Goal: Task Accomplishment & Management: Complete application form

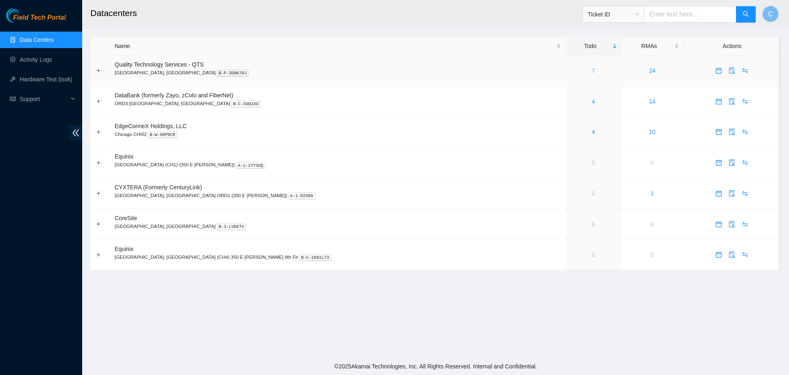
click at [592, 69] on link "7" at bounding box center [593, 70] width 3 height 7
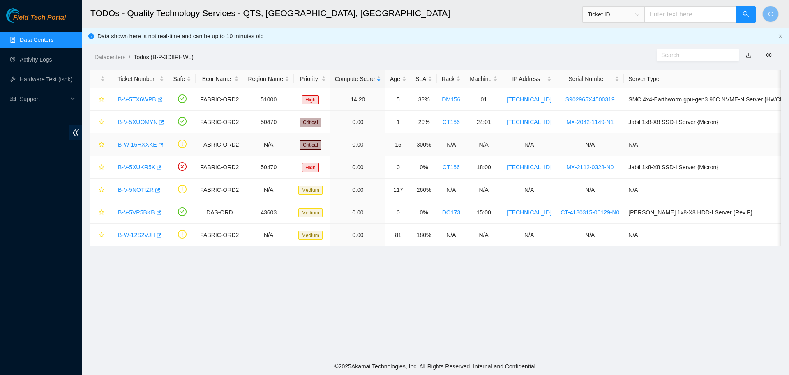
click at [141, 144] on link "B-W-16HXXKE" at bounding box center [137, 144] width 39 height 7
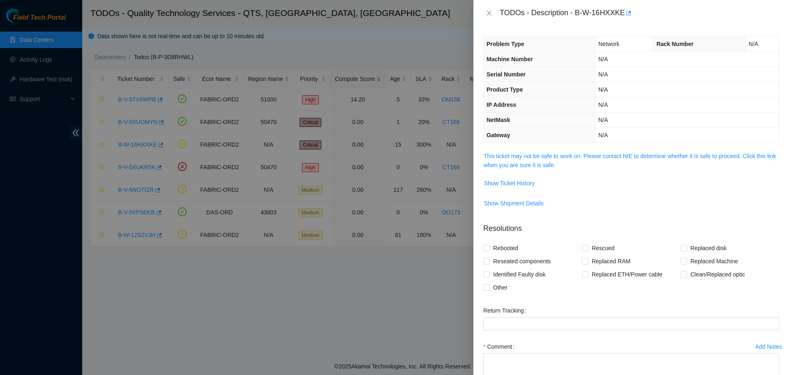
click at [539, 161] on span "This ticket may not be safe to work on. Please contact NIE to determine whether…" at bounding box center [631, 161] width 295 height 18
click at [543, 159] on link "This ticket may not be safe to work on. Please contact NIE to determine whether…" at bounding box center [630, 161] width 292 height 16
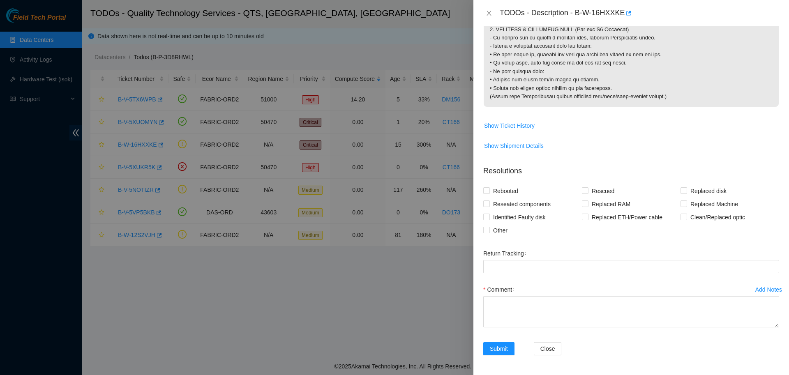
scroll to position [897, 0]
click at [490, 10] on button "Close" at bounding box center [489, 13] width 12 height 8
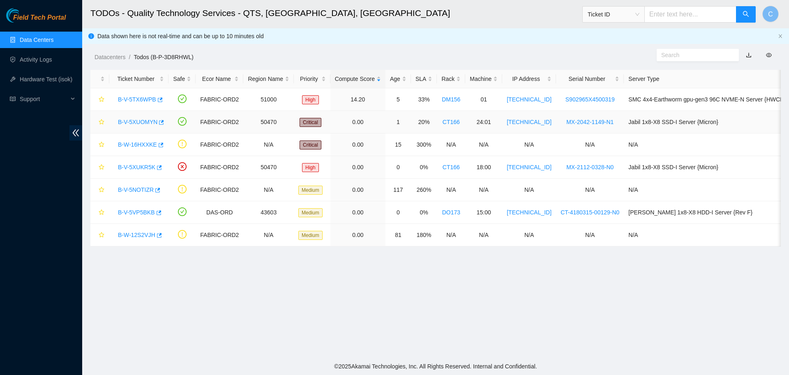
scroll to position [75, 0]
click at [135, 119] on link "B-V-5XUOMYN" at bounding box center [137, 122] width 39 height 7
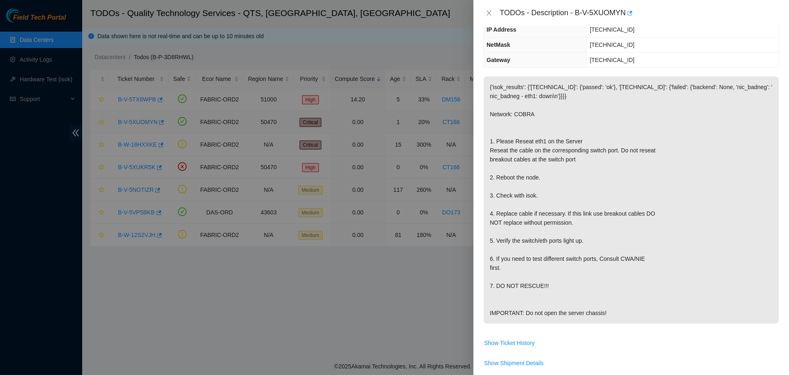
scroll to position [57, 0]
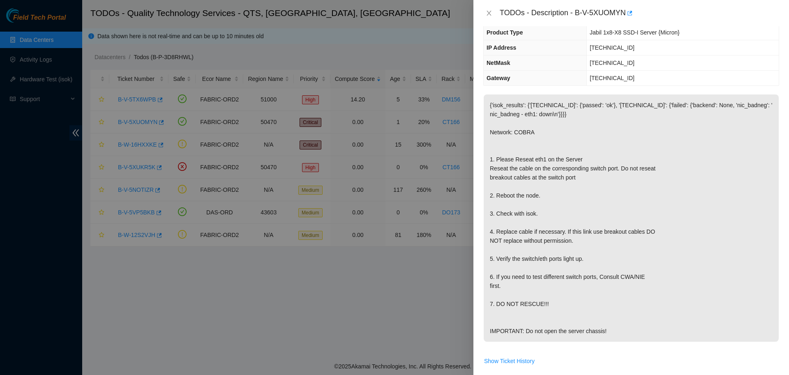
click at [431, 48] on div at bounding box center [394, 187] width 789 height 375
click at [287, 60] on div at bounding box center [394, 187] width 789 height 375
click at [488, 12] on icon "close" at bounding box center [489, 13] width 7 height 7
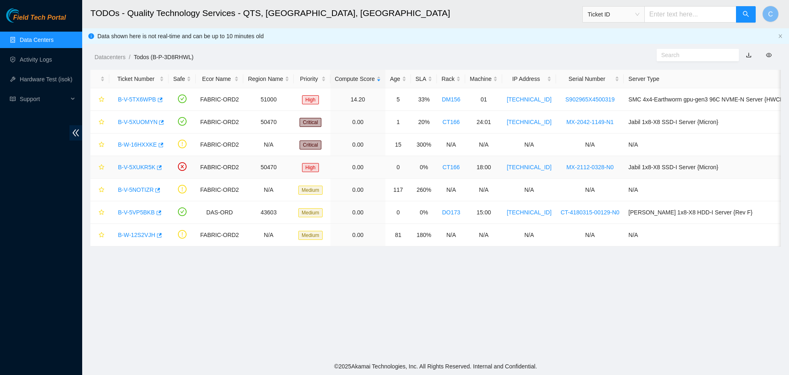
scroll to position [75, 0]
click at [143, 120] on link "B-V-5XUOMYN" at bounding box center [137, 122] width 39 height 7
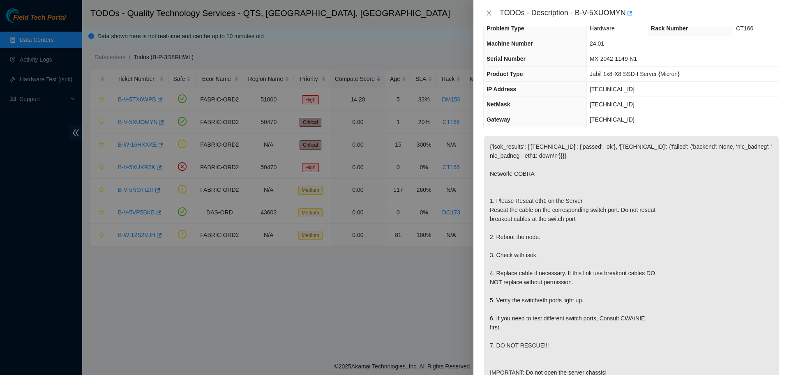
scroll to position [15, 0]
click at [489, 12] on icon "close" at bounding box center [489, 13] width 5 height 5
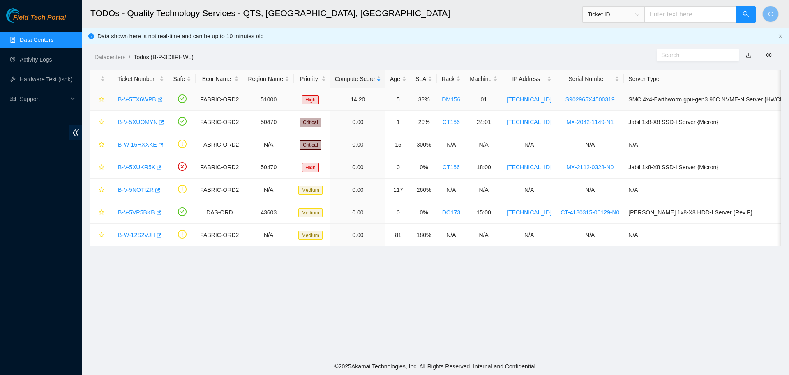
scroll to position [20, 0]
click at [141, 187] on link "B-V-5NOTIZR" at bounding box center [136, 190] width 36 height 7
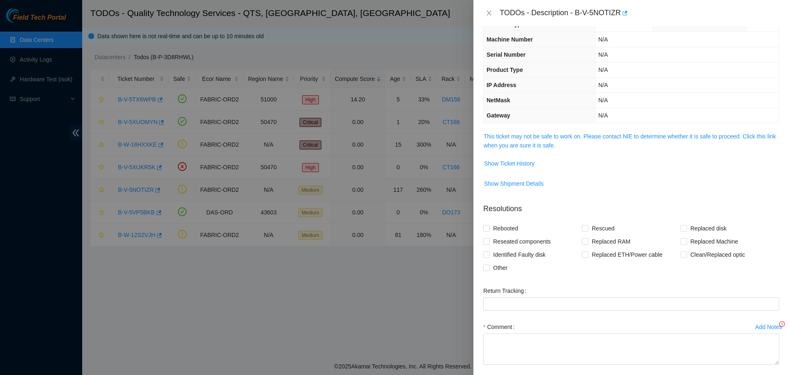
scroll to position [15, 0]
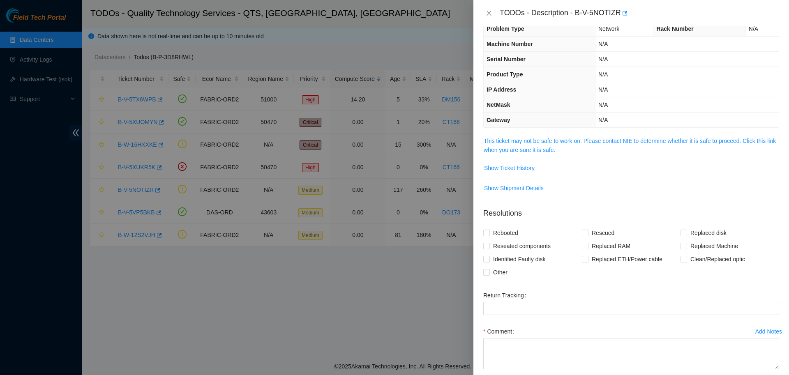
click at [137, 167] on div at bounding box center [394, 187] width 789 height 375
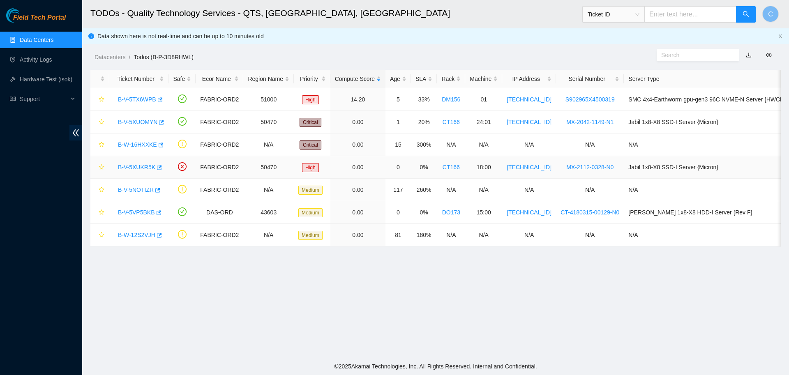
click at [137, 167] on link "B-V-5XUKR5K" at bounding box center [136, 167] width 37 height 7
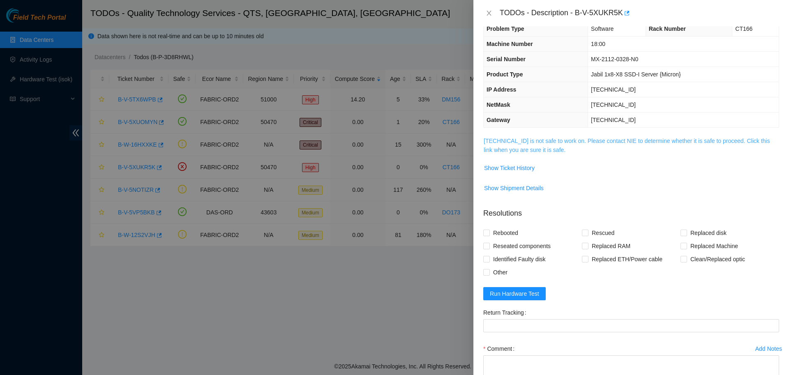
click at [523, 146] on link "23.215.1.38 is not safe to work on. Please contact NIE to determine whether it …" at bounding box center [627, 146] width 286 height 16
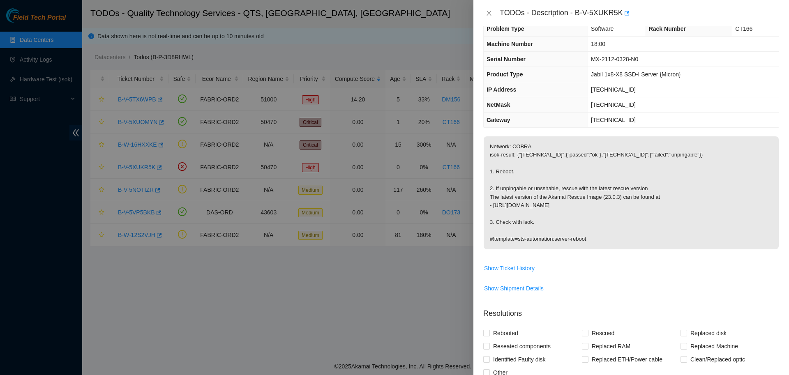
scroll to position [0, 0]
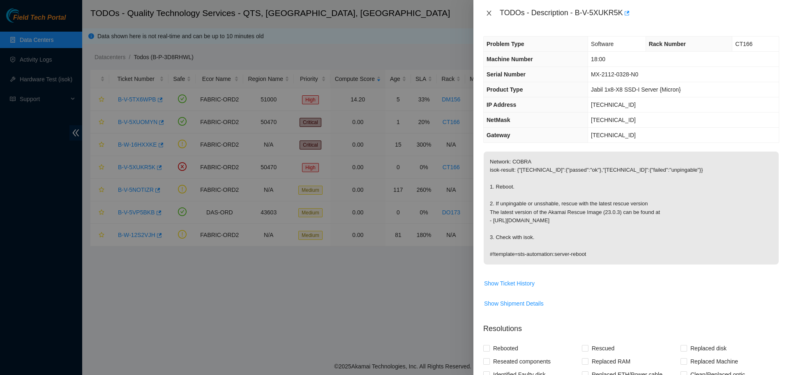
click at [489, 10] on icon "close" at bounding box center [489, 13] width 7 height 7
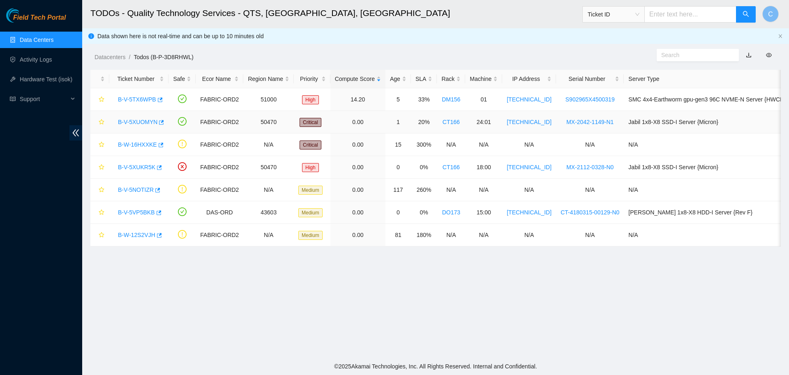
click at [129, 122] on link "B-V-5XUOMYN" at bounding box center [137, 122] width 39 height 7
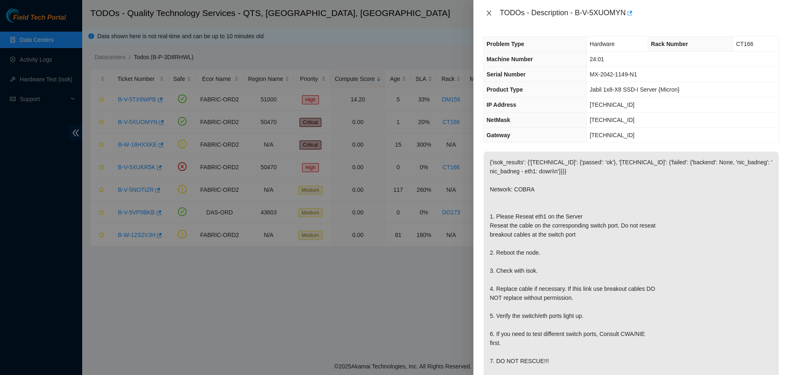
click at [488, 13] on icon "close" at bounding box center [489, 13] width 5 height 5
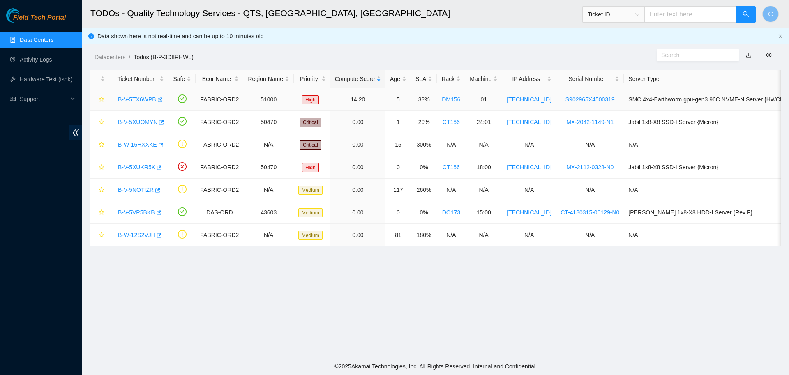
click at [137, 98] on link "B-V-5TX6WPB" at bounding box center [137, 99] width 38 height 7
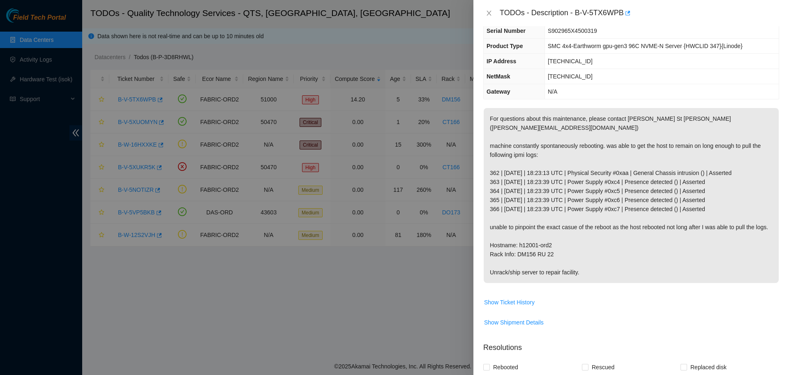
scroll to position [102, 0]
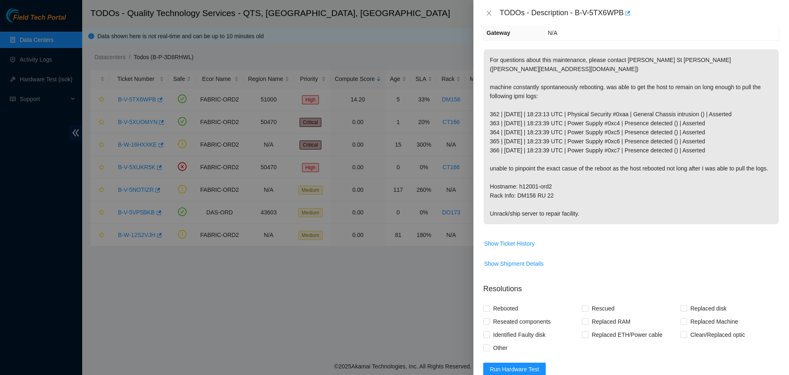
click at [701, 226] on td "For questions about this maintenance, please contact Daryl St Jean (dstjean@aka…" at bounding box center [631, 143] width 296 height 188
click at [686, 319] on input "Replaced Machine" at bounding box center [684, 322] width 6 height 6
checkbox input "true"
click at [491, 13] on icon "close" at bounding box center [489, 13] width 7 height 7
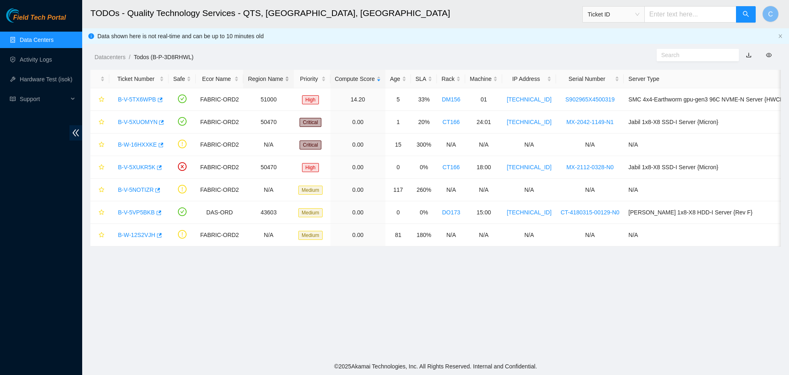
scroll to position [75, 0]
click at [141, 95] on div "B-V-5TX6WPB" at bounding box center [139, 99] width 50 height 13
click at [142, 101] on link "B-V-5TX6WPB" at bounding box center [137, 99] width 38 height 7
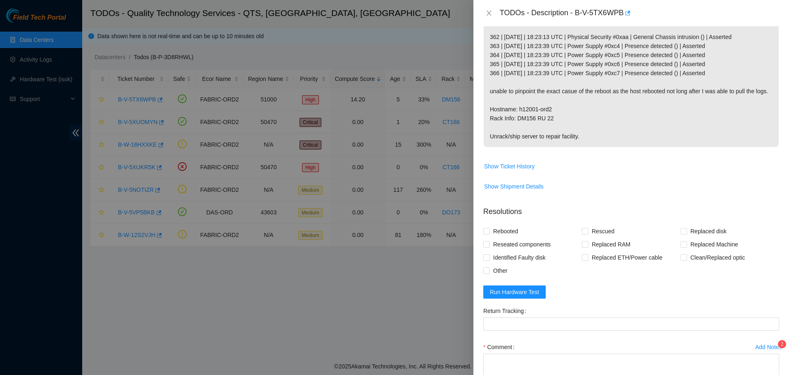
scroll to position [176, 0]
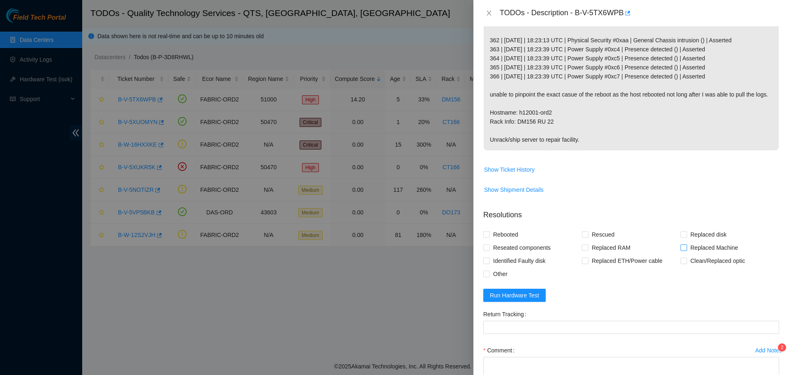
click at [687, 245] on span at bounding box center [684, 248] width 7 height 7
click at [687, 245] on input "Replaced Machine" at bounding box center [684, 248] width 6 height 6
checkbox input "true"
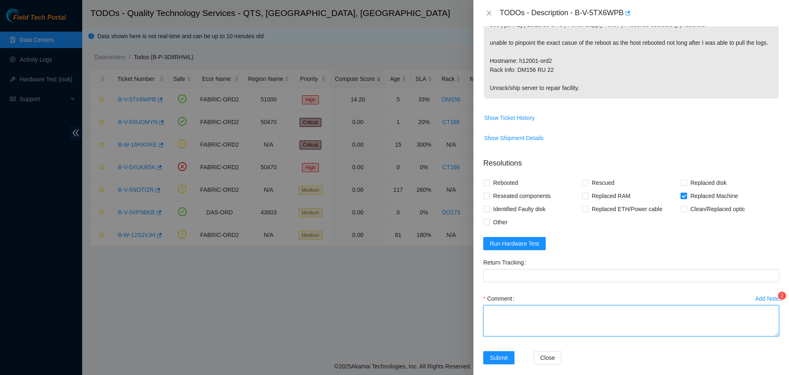
click at [578, 317] on textarea "Comment" at bounding box center [631, 320] width 296 height 31
paste textarea "B-V-5TX6WPB: -Verified server. -replaced server. old SN: S902965X4500319 new SN…"
type textarea "B-V-5TX6WPB: -Verified server. -replaced server. old SN: S902965X4500319 new SN…"
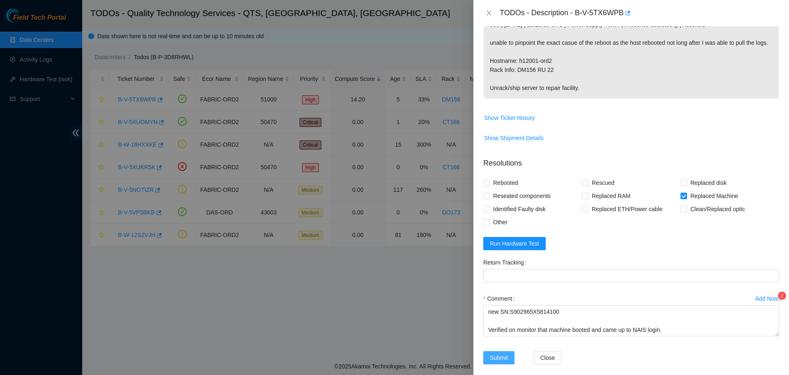
click at [498, 354] on span "Submit" at bounding box center [499, 358] width 18 height 9
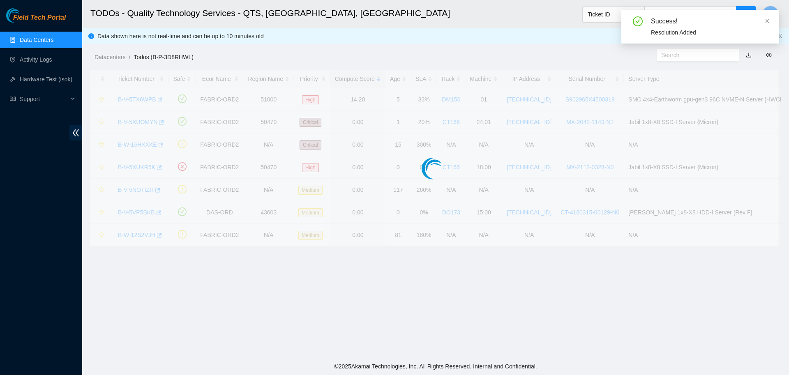
scroll to position [75, 0]
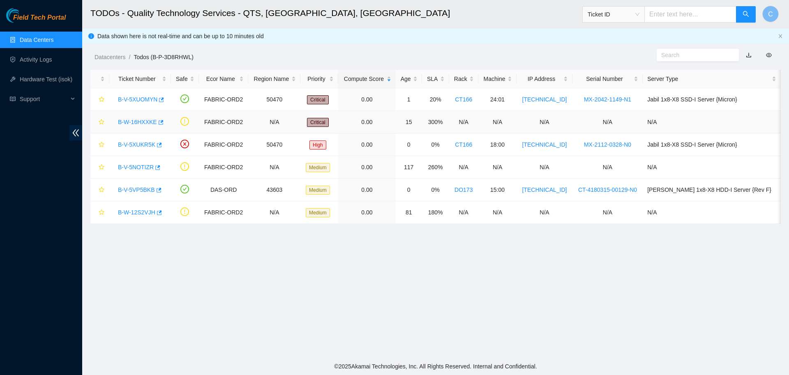
click at [141, 121] on link "B-W-16HXXKE" at bounding box center [137, 122] width 39 height 7
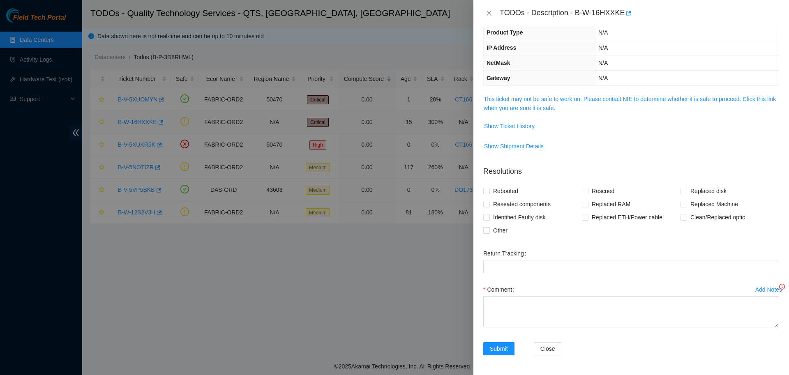
scroll to position [57, 0]
click at [511, 98] on link "This ticket may not be safe to work on. Please contact NIE to determine whether…" at bounding box center [630, 104] width 292 height 16
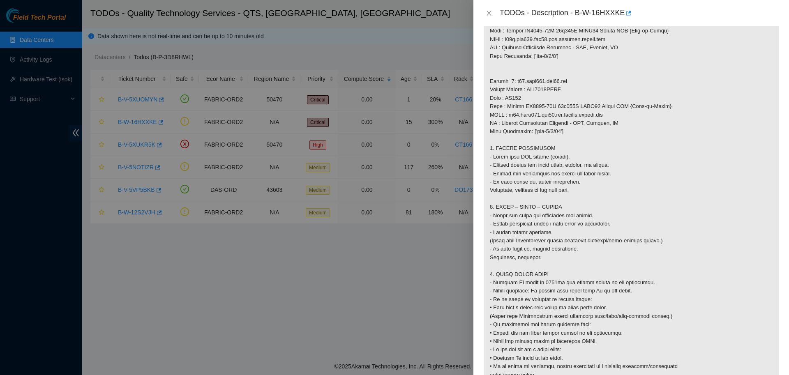
scroll to position [517, 0]
click at [489, 16] on icon "close" at bounding box center [489, 13] width 7 height 7
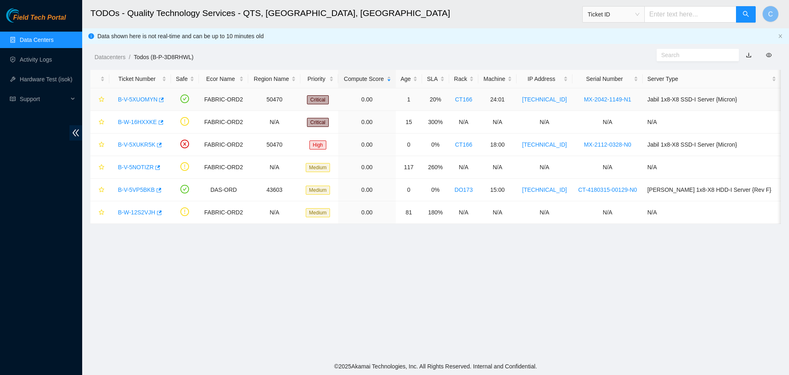
click at [146, 100] on link "B-V-5XUOMYN" at bounding box center [137, 99] width 39 height 7
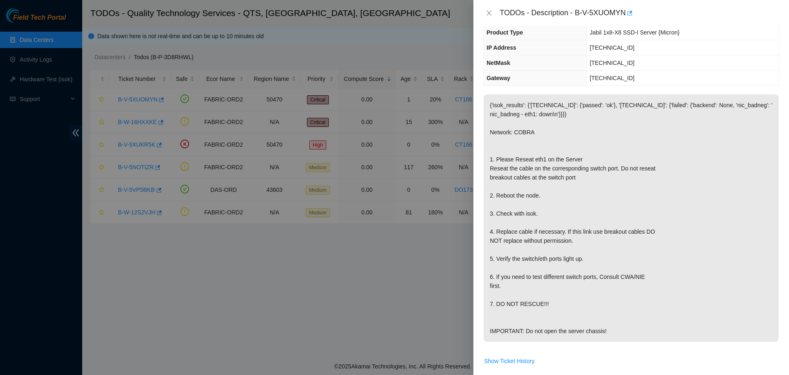
scroll to position [0, 0]
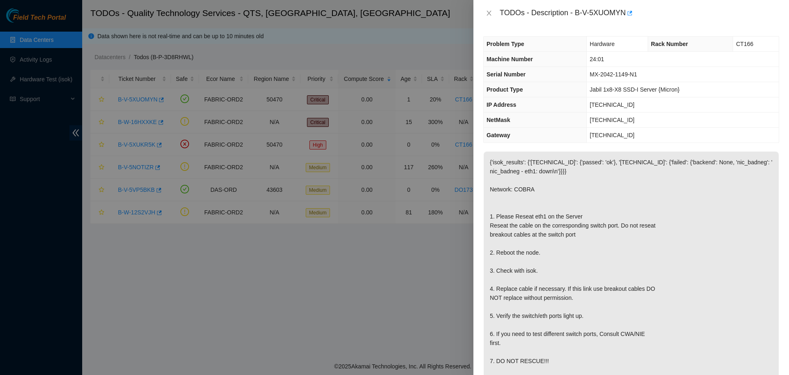
click at [619, 119] on span "255.255.255.128" at bounding box center [612, 120] width 45 height 7
click at [603, 99] on td "23.215.1.51" at bounding box center [683, 104] width 192 height 15
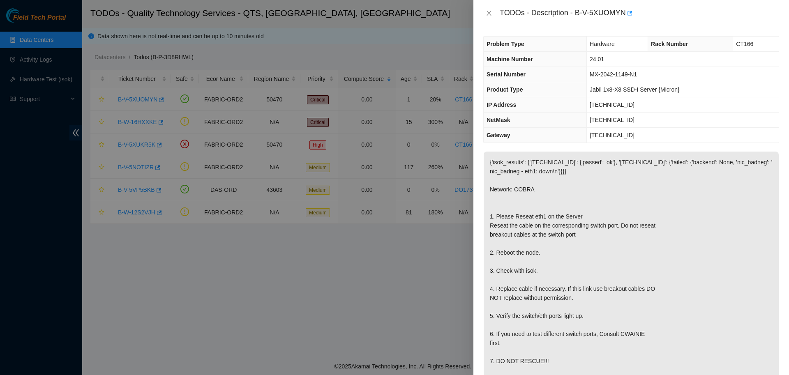
click at [603, 99] on td "23.215.1.51" at bounding box center [683, 104] width 192 height 15
click at [422, 281] on div at bounding box center [394, 187] width 789 height 375
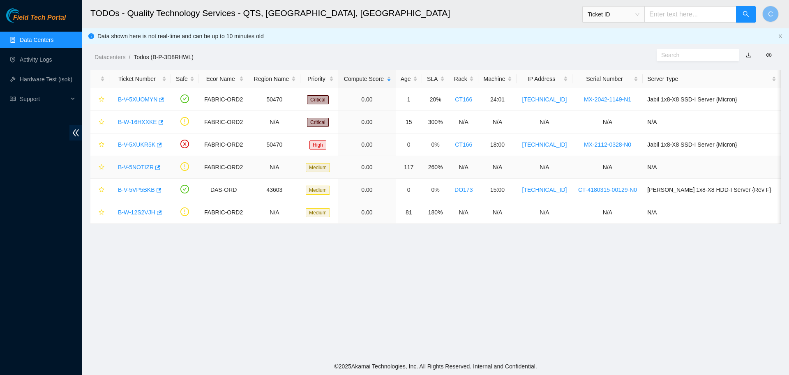
click at [143, 167] on link "B-V-5NOTIZR" at bounding box center [136, 167] width 36 height 7
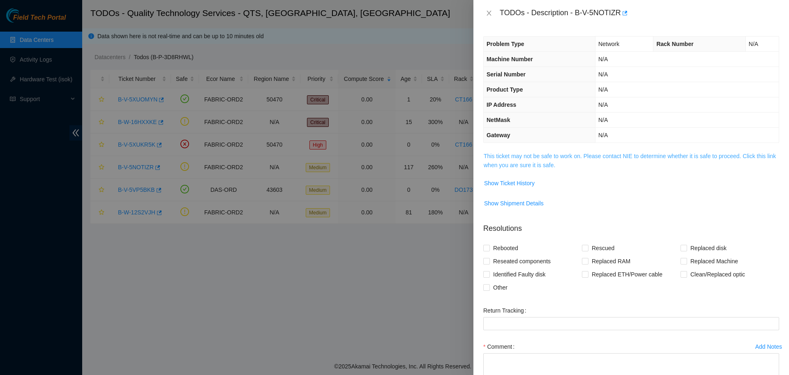
click at [533, 156] on link "This ticket may not be safe to work on. Please contact NIE to determine whether…" at bounding box center [630, 161] width 292 height 16
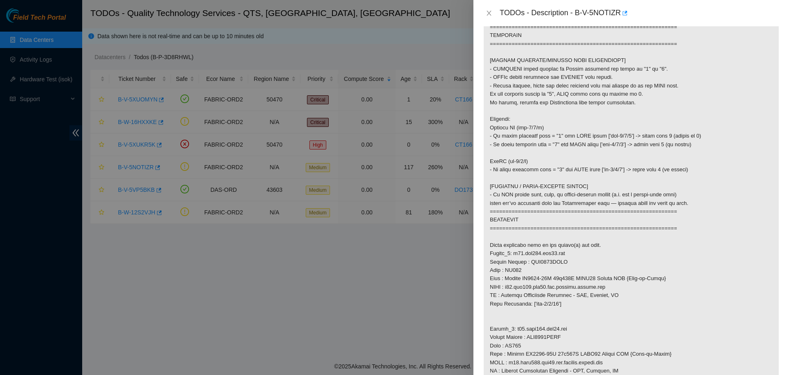
scroll to position [402, 0]
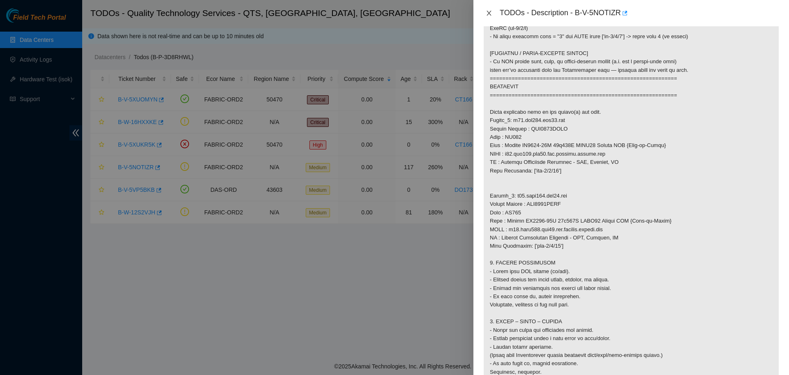
click at [489, 14] on icon "close" at bounding box center [489, 13] width 5 height 5
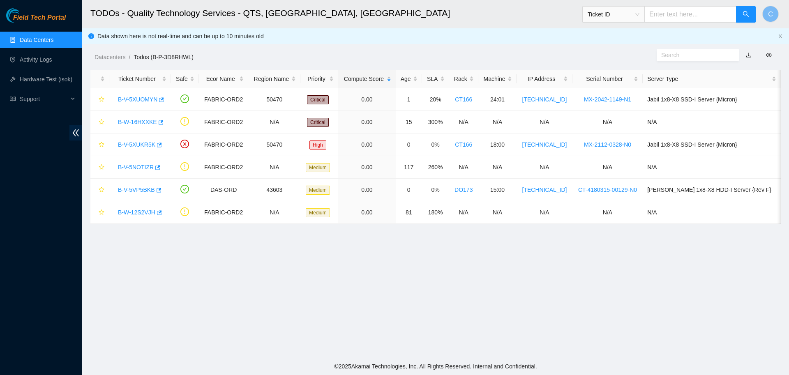
scroll to position [75, 0]
click at [140, 190] on link "B-V-5VP5BKB" at bounding box center [136, 190] width 37 height 7
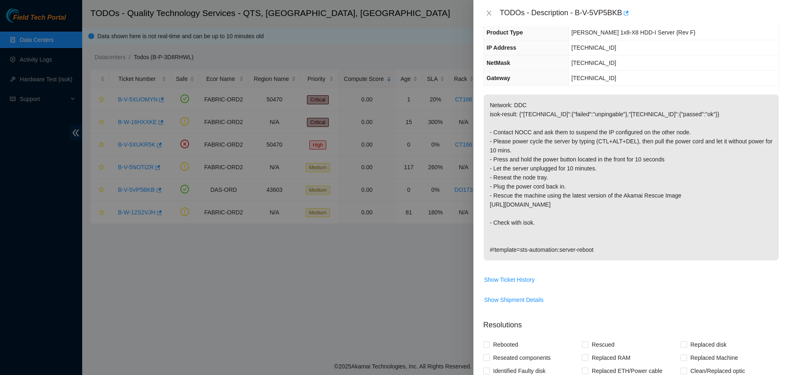
scroll to position [0, 0]
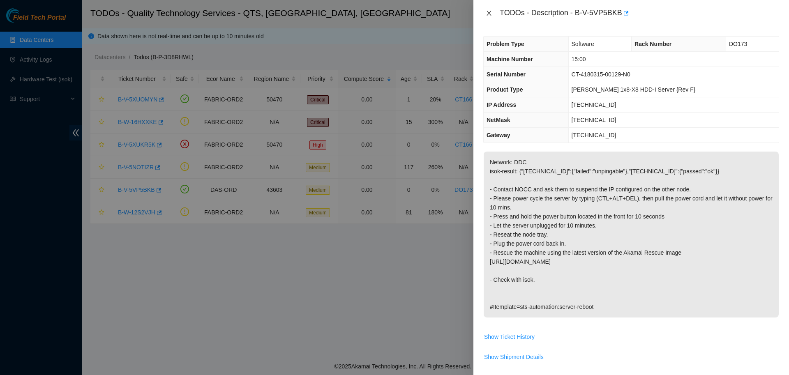
click at [487, 14] on icon "close" at bounding box center [489, 13] width 5 height 5
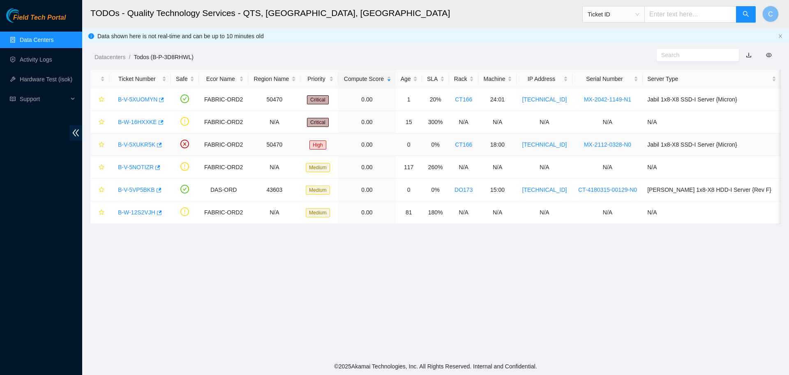
click at [135, 141] on div "B-V-5XUKR5K" at bounding box center [140, 144] width 53 height 13
click at [139, 145] on link "B-V-5XUKR5K" at bounding box center [136, 144] width 37 height 7
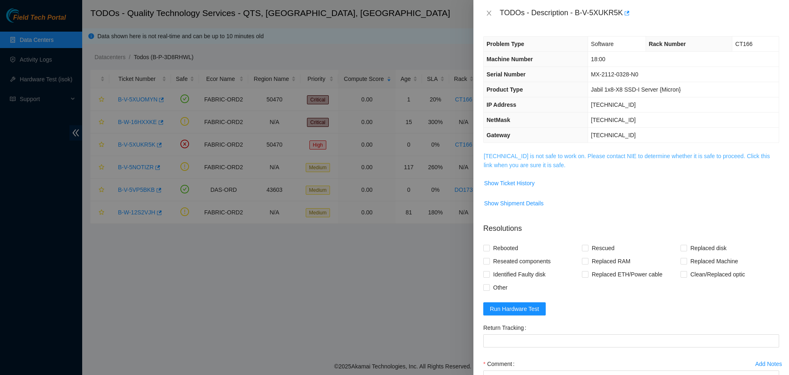
click at [528, 162] on link "23.215.1.38 is not safe to work on. Please contact NIE to determine whether it …" at bounding box center [627, 161] width 286 height 16
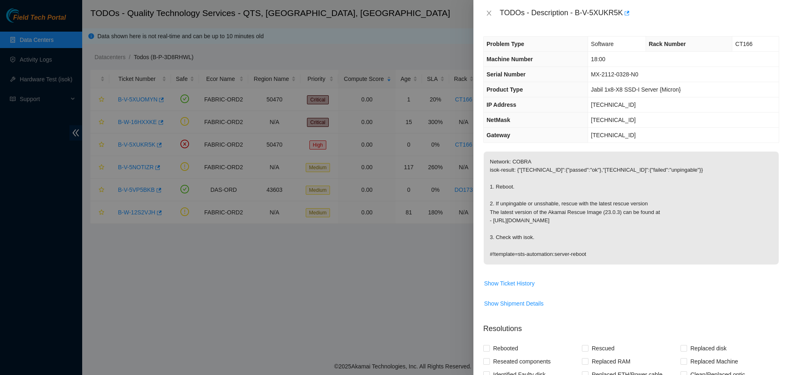
click at [714, 104] on td "23.215.1.38" at bounding box center [683, 104] width 191 height 15
click at [620, 105] on span "23.215.1.38" at bounding box center [613, 105] width 45 height 7
click at [717, 98] on td "23.215.1.38" at bounding box center [683, 104] width 191 height 15
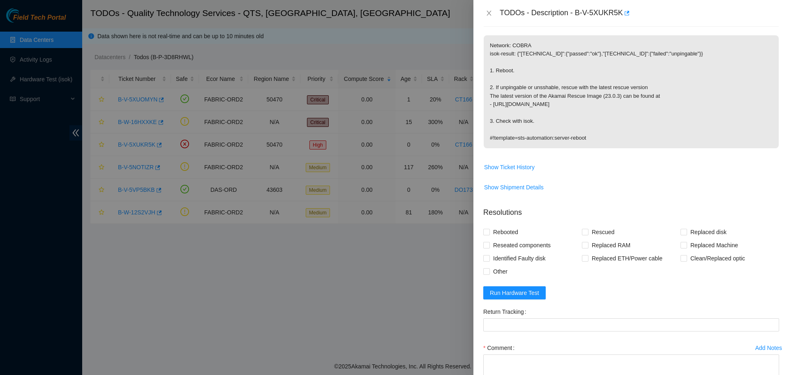
scroll to position [118, 0]
click at [523, 241] on span "Reseated components" at bounding box center [522, 243] width 64 height 13
click at [489, 241] on input "Reseated components" at bounding box center [486, 244] width 6 height 6
checkbox input "true"
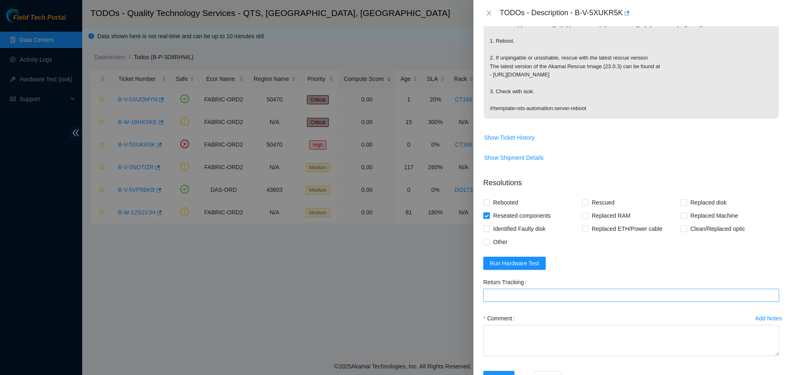
scroll to position [175, 0]
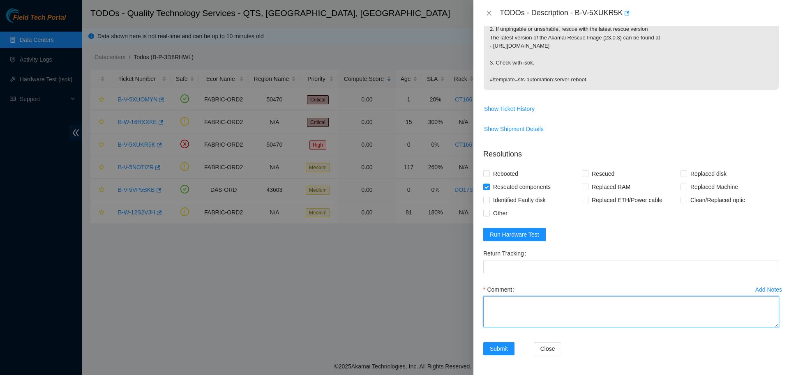
click at [530, 303] on textarea "Comment" at bounding box center [631, 311] width 296 height 31
type textarea "F"
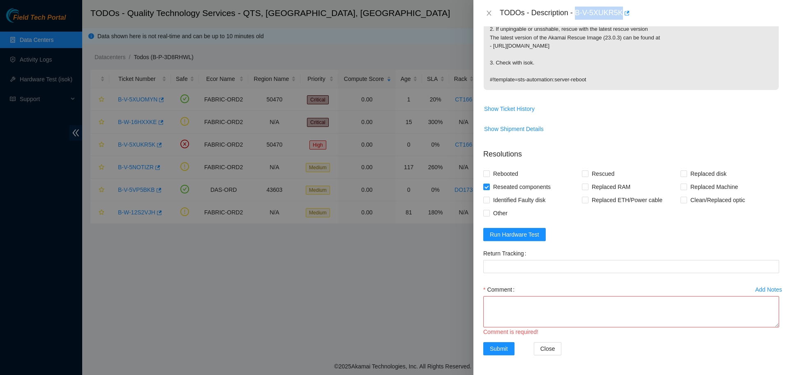
drag, startPoint x: 572, startPoint y: 13, endPoint x: 616, endPoint y: 12, distance: 44.4
click at [616, 12] on div "TODOs - Description - B-V-5XUKR5K" at bounding box center [640, 13] width 280 height 13
copy div "B-V-5XUKR5K"
click at [709, 128] on span "Show Shipment Details" at bounding box center [631, 129] width 295 height 13
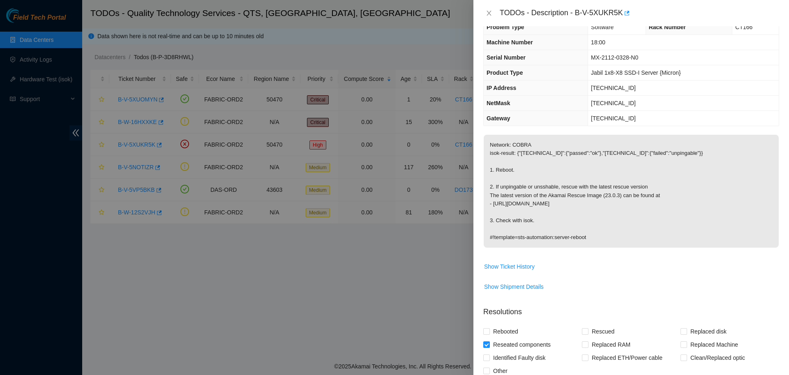
scroll to position [16, 0]
click at [608, 90] on span "23.215.1.38" at bounding box center [613, 89] width 45 height 7
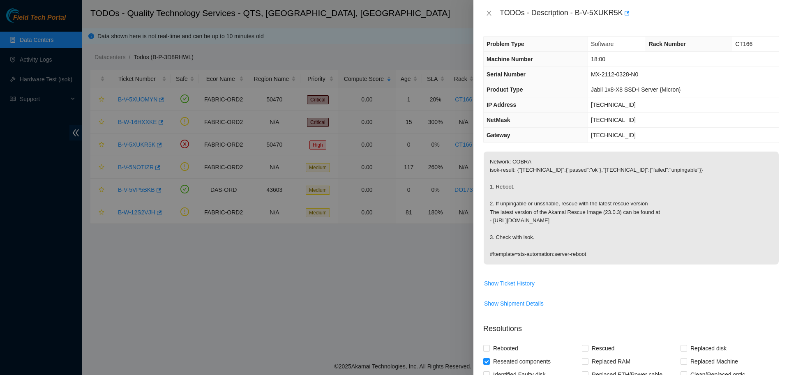
scroll to position [175, 0]
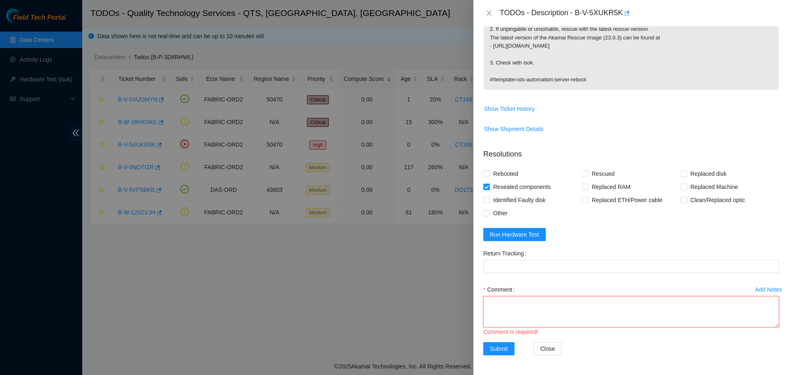
click at [533, 303] on textarea "Comment" at bounding box center [631, 311] width 296 height 31
paste textarea "B-V-5XUKR5K: -verified server. Server responsive to putty. Config correct. Eth0…"
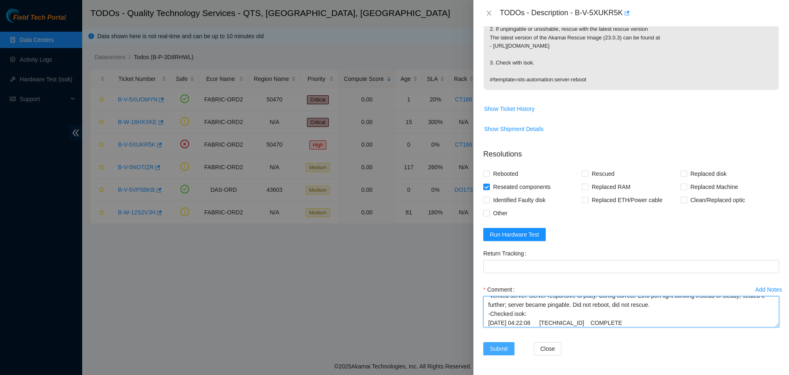
type textarea "B-V-5XUKR5K: -verified server. Server responsive to putty. Config correct. Eth0…"
click at [498, 351] on span "Submit" at bounding box center [499, 349] width 18 height 9
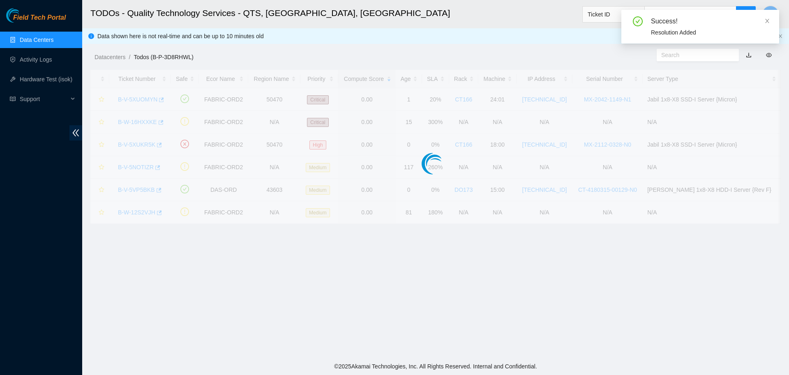
scroll to position [75, 0]
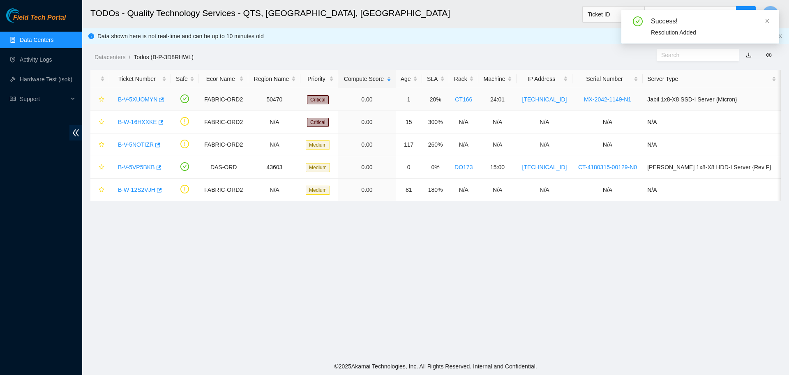
click at [141, 102] on link "B-V-5XUOMYN" at bounding box center [137, 99] width 39 height 7
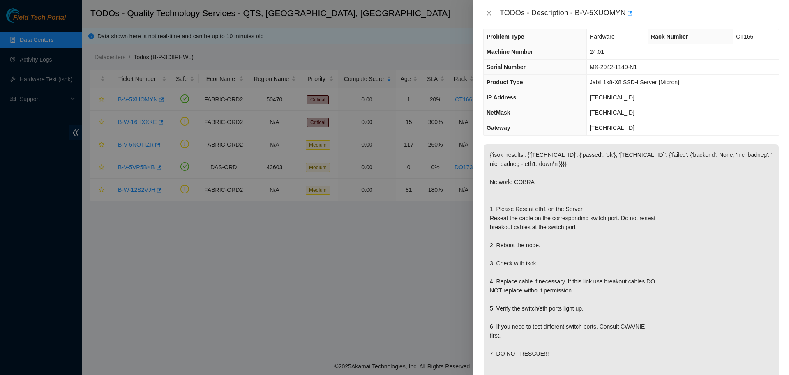
scroll to position [0, 0]
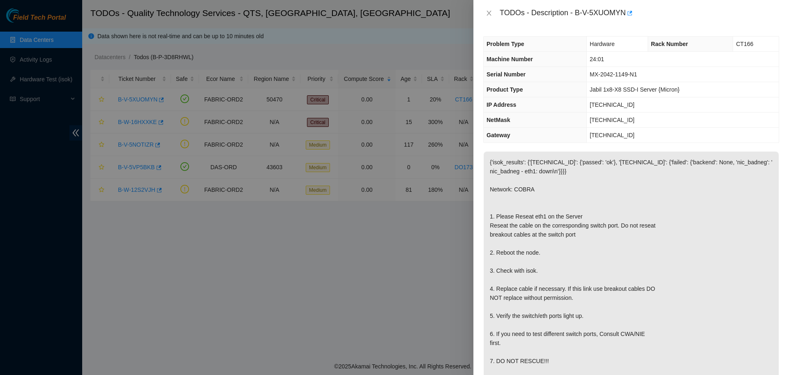
click at [608, 105] on span "23.215.1.51" at bounding box center [612, 105] width 45 height 7
drag, startPoint x: 573, startPoint y: 13, endPoint x: 621, endPoint y: 19, distance: 48.0
click at [621, 19] on div "TODOs - Description - B-V-5XUOMYN" at bounding box center [640, 13] width 280 height 13
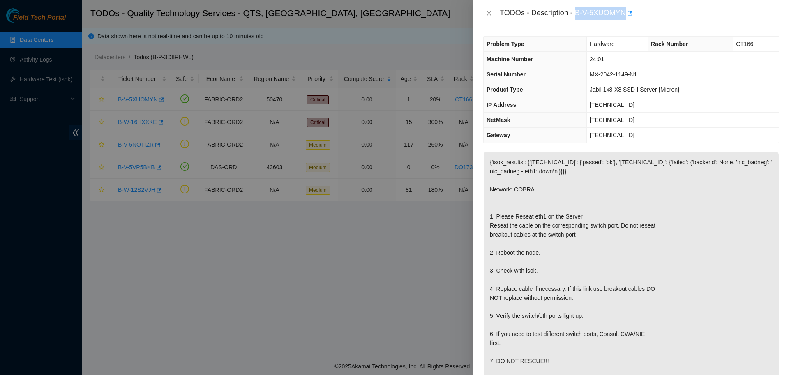
copy div "B-V-5XUOMYN"
click at [486, 16] on icon "close" at bounding box center [489, 13] width 7 height 7
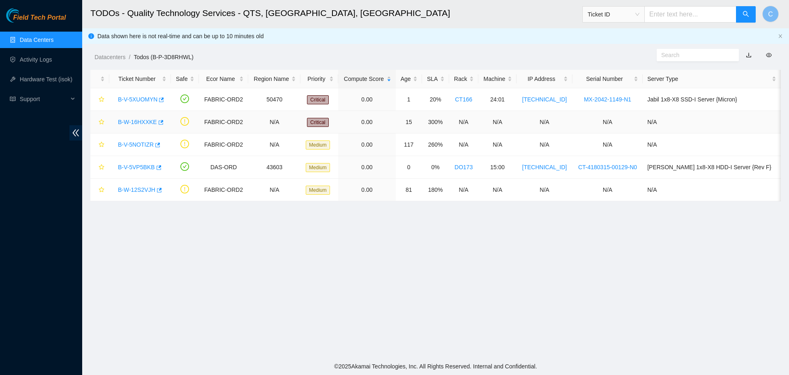
click at [136, 120] on link "B-W-16HXXKE" at bounding box center [137, 122] width 39 height 7
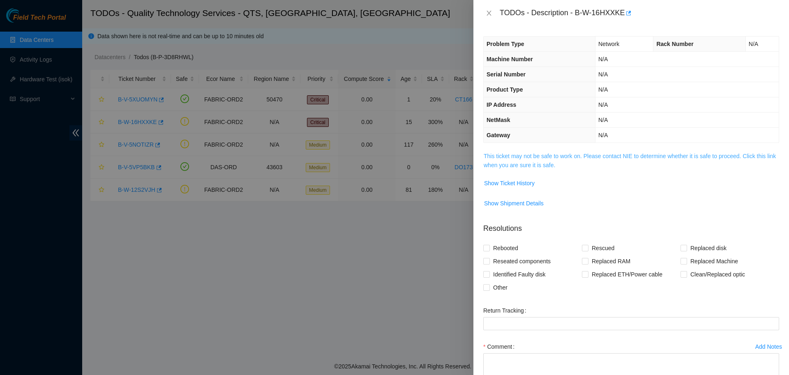
click at [532, 160] on link "This ticket may not be safe to work on. Please contact NIE to determine whether…" at bounding box center [630, 161] width 292 height 16
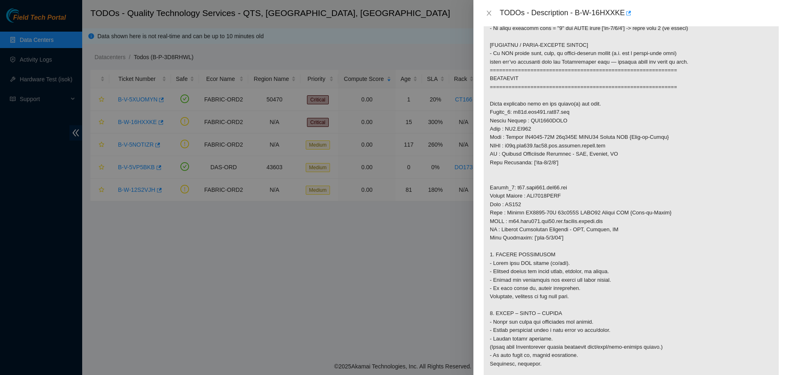
scroll to position [414, 0]
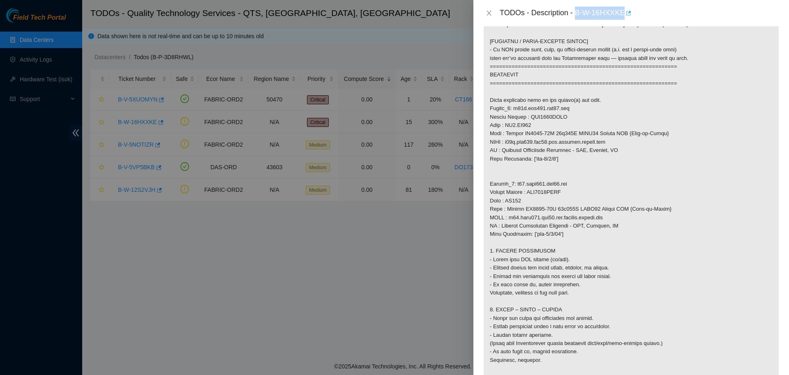
drag, startPoint x: 573, startPoint y: 12, endPoint x: 620, endPoint y: 15, distance: 46.5
click at [620, 15] on div "TODOs - Description - B-W-16HXXKE" at bounding box center [640, 13] width 280 height 13
copy div "B-W-16HXXKE"
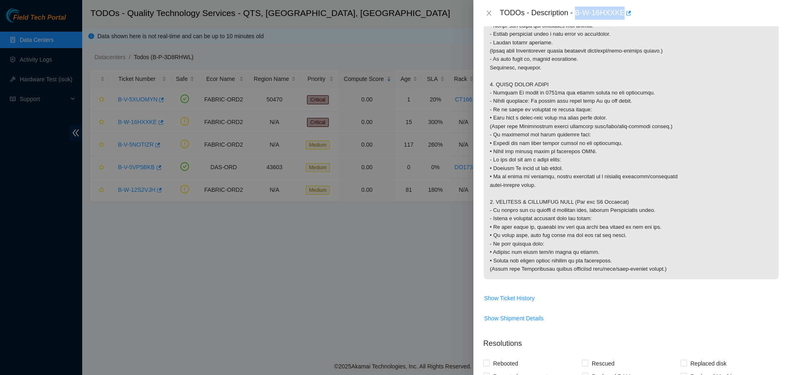
scroll to position [897, 0]
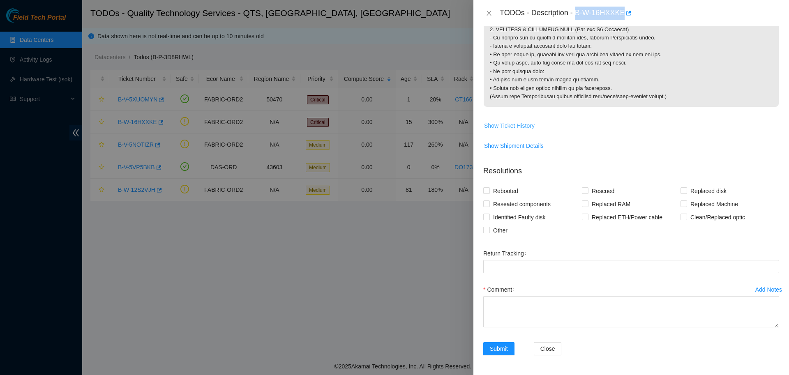
click at [519, 127] on span "Show Ticket History" at bounding box center [509, 125] width 51 height 9
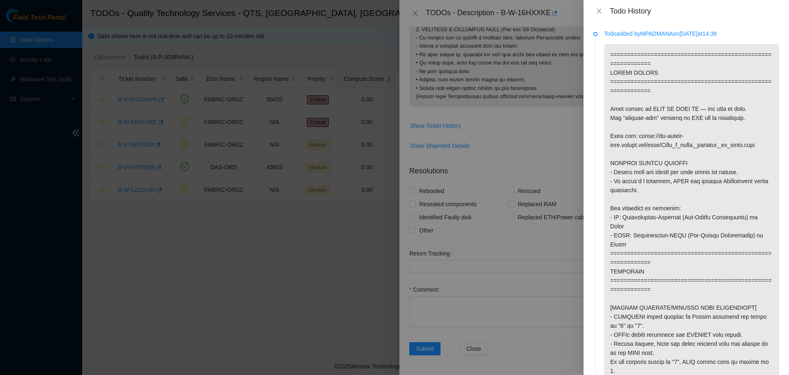
click at [324, 93] on div at bounding box center [394, 187] width 789 height 375
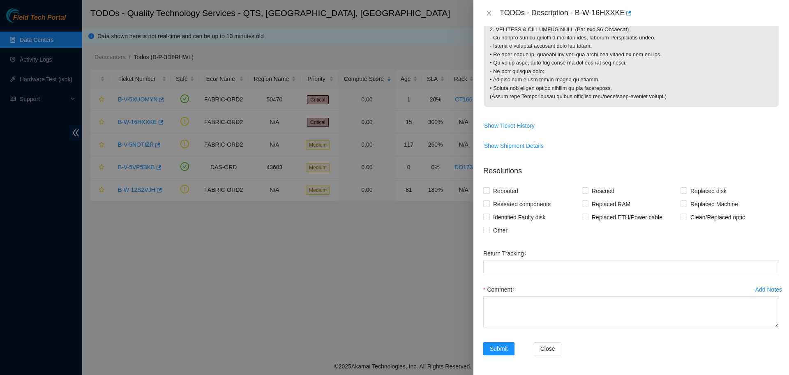
click at [190, 65] on div at bounding box center [394, 187] width 789 height 375
click at [488, 12] on icon "close" at bounding box center [489, 13] width 7 height 7
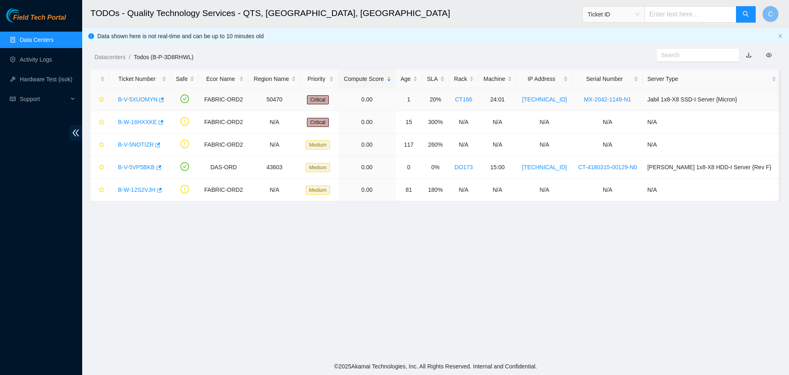
click at [134, 100] on link "B-V-5XUOMYN" at bounding box center [137, 99] width 39 height 7
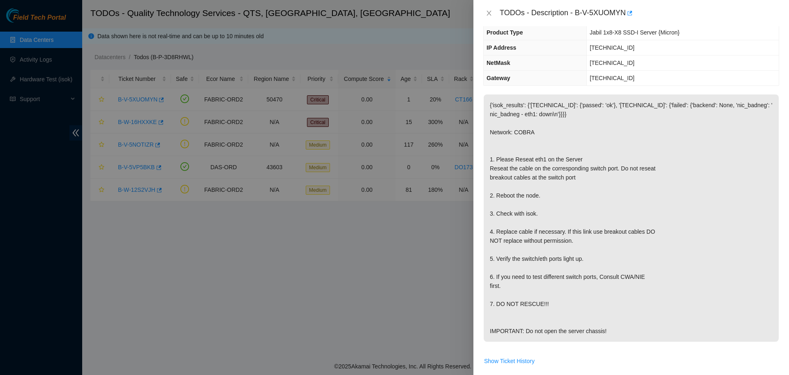
scroll to position [0, 0]
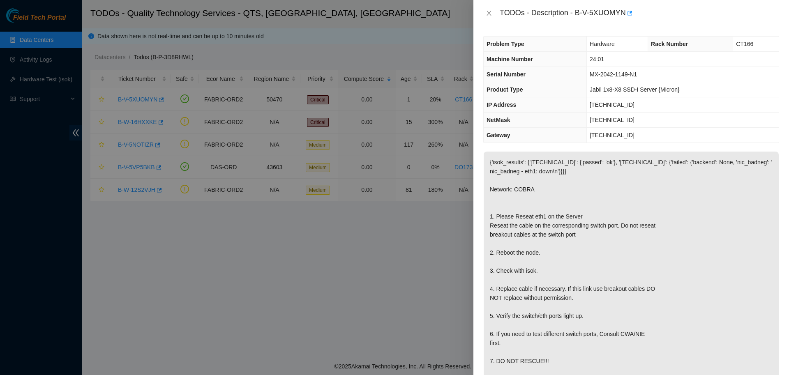
click at [608, 105] on span "23.215.1.51" at bounding box center [612, 105] width 45 height 7
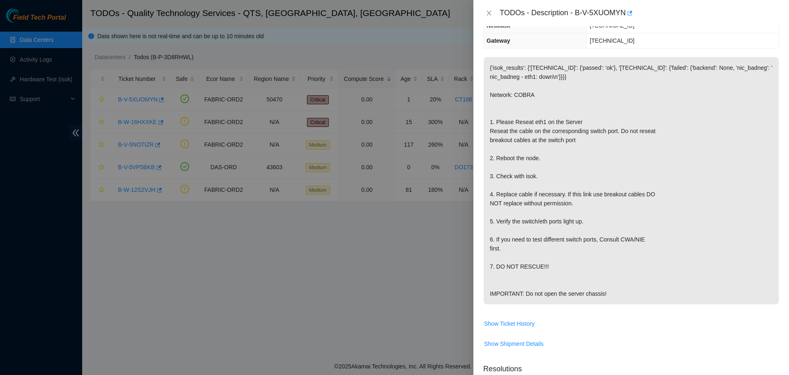
scroll to position [95, 0]
click at [701, 203] on p "{'isok_results': {'23.215.1.50': {'passed': 'ok'}, '23.215.1.51': {'failed': {'…" at bounding box center [631, 180] width 295 height 247
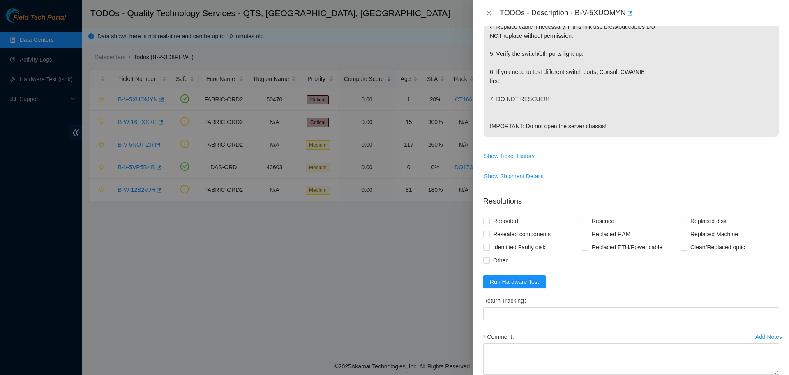
scroll to position [263, 0]
click at [530, 241] on span "Reseated components" at bounding box center [522, 233] width 64 height 13
click at [489, 236] on input "Reseated components" at bounding box center [486, 234] width 6 height 6
checkbox input "true"
click at [509, 227] on span "Rebooted" at bounding box center [506, 220] width 32 height 13
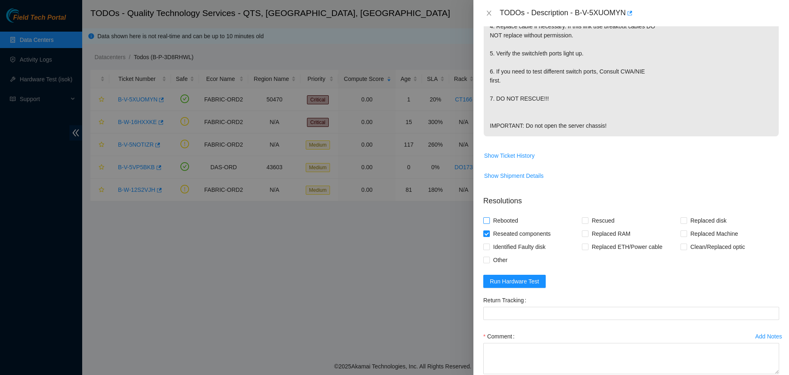
click at [489, 223] on input "Rebooted" at bounding box center [486, 220] width 6 height 6
checkbox input "true"
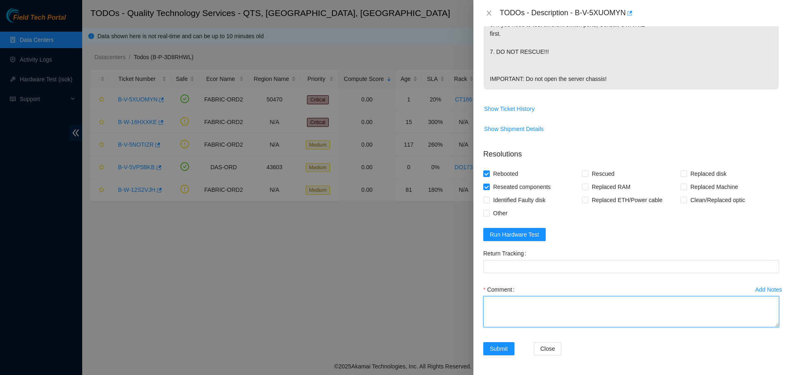
click at [550, 316] on textarea "Comment" at bounding box center [631, 311] width 296 height 31
paste textarea "B-V-5XUOMYN: -verified server -found N01ETH01 slightly unseated (flashing orang…"
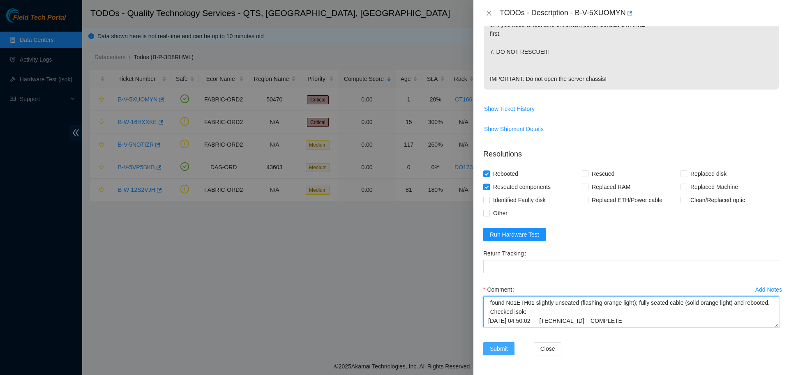
type textarea "B-V-5XUOMYN: -verified server -found N01ETH01 slightly unseated (flashing orang…"
click at [499, 351] on span "Submit" at bounding box center [499, 349] width 18 height 9
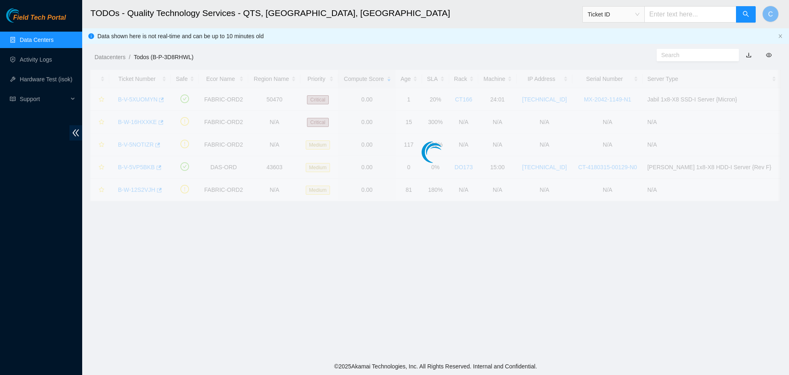
scroll to position [75, 0]
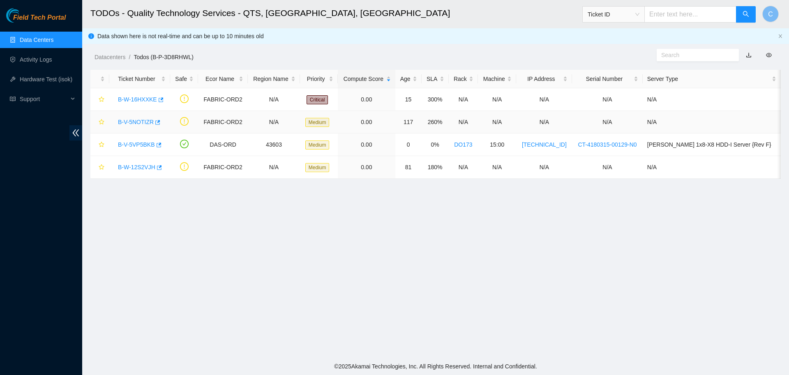
click at [138, 122] on link "B-V-5NOTIZR" at bounding box center [136, 122] width 36 height 7
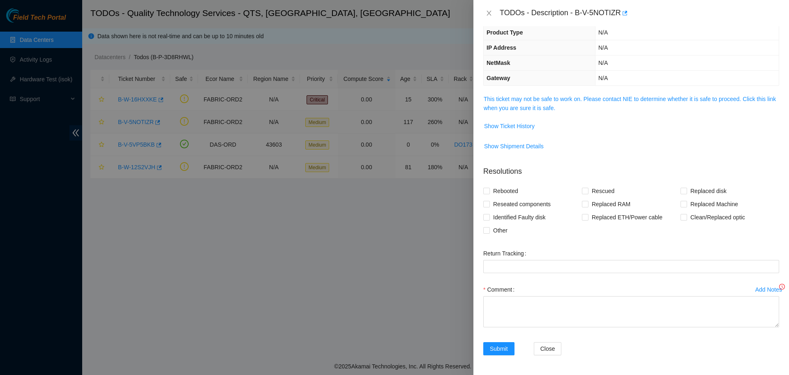
scroll to position [57, 0]
click at [524, 95] on span "This ticket may not be safe to work on. Please contact NIE to determine whether…" at bounding box center [631, 104] width 295 height 18
click at [526, 96] on link "This ticket may not be safe to work on. Please contact NIE to determine whether…" at bounding box center [630, 104] width 292 height 16
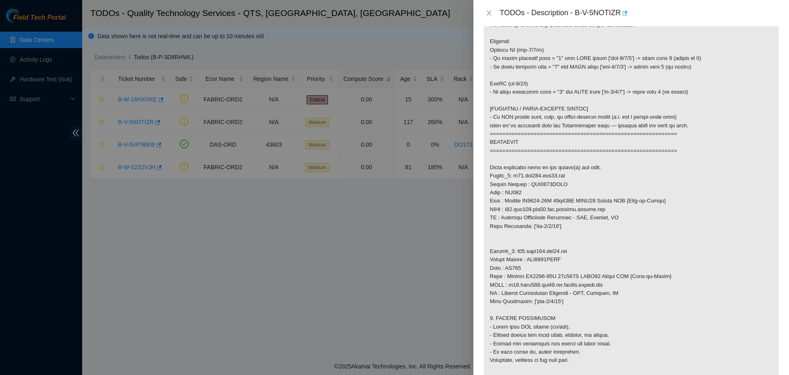
scroll to position [347, 0]
click at [490, 15] on icon "close" at bounding box center [489, 13] width 5 height 5
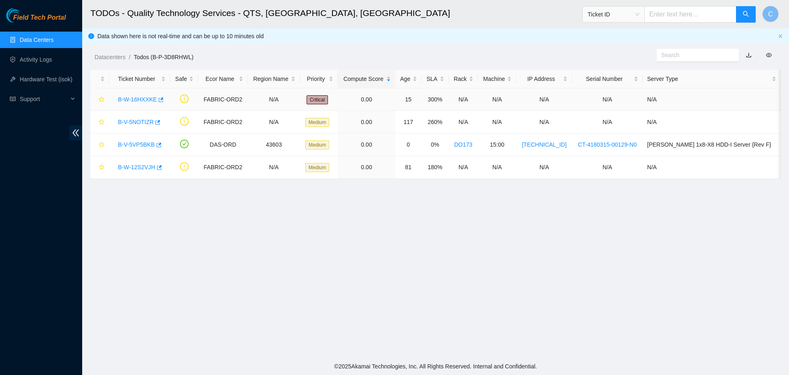
click at [145, 97] on link "B-W-16HXXKE" at bounding box center [137, 99] width 39 height 7
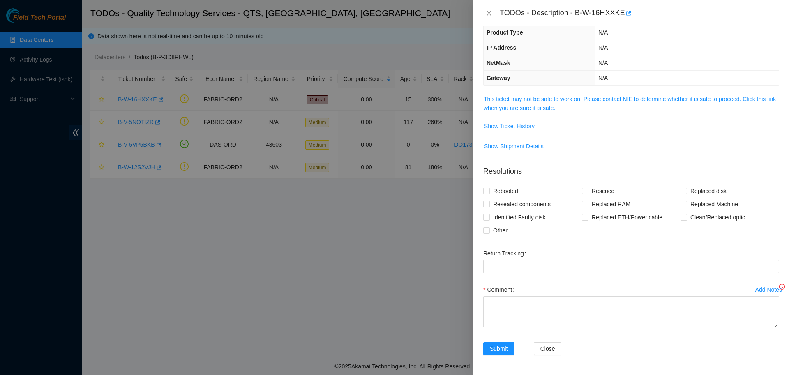
scroll to position [57, 0]
click at [539, 104] on link "This ticket may not be safe to work on. Please contact NIE to determine whether…" at bounding box center [630, 104] width 292 height 16
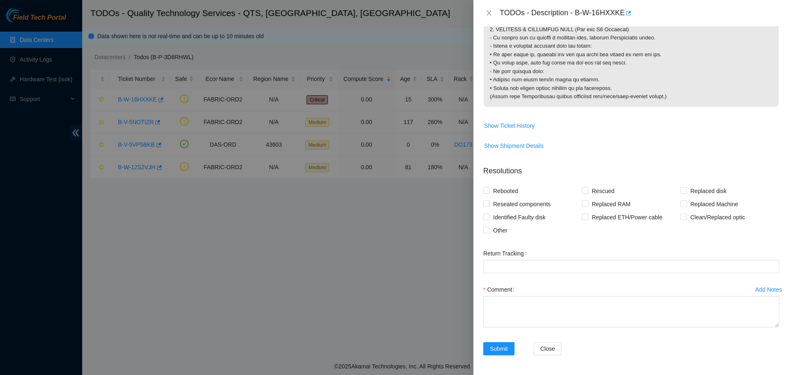
scroll to position [897, 0]
drag, startPoint x: 573, startPoint y: 11, endPoint x: 621, endPoint y: 12, distance: 48.5
click at [621, 12] on div "TODOs - Description - B-W-16HXXKE" at bounding box center [640, 13] width 280 height 13
copy div "B-W-16HXXKE"
click at [510, 201] on span "Reseated components" at bounding box center [522, 204] width 64 height 13
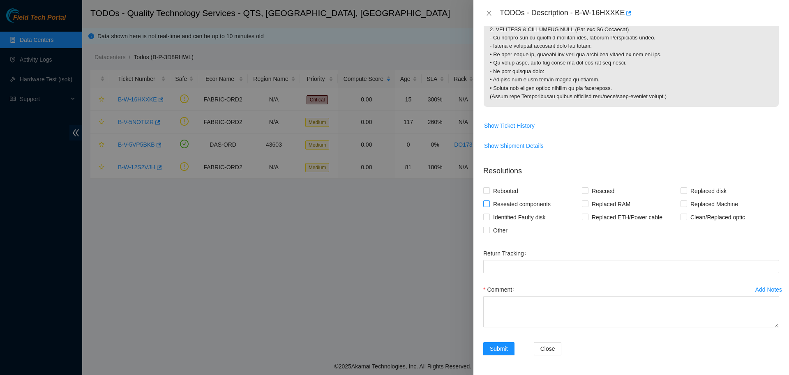
click at [489, 201] on input "Reseated components" at bounding box center [486, 204] width 6 height 6
checkbox input "true"
click at [695, 222] on span "Clean/Replaced optic" at bounding box center [717, 217] width 61 height 13
click at [687, 220] on input "Clean/Replaced optic" at bounding box center [684, 217] width 6 height 6
checkbox input "true"
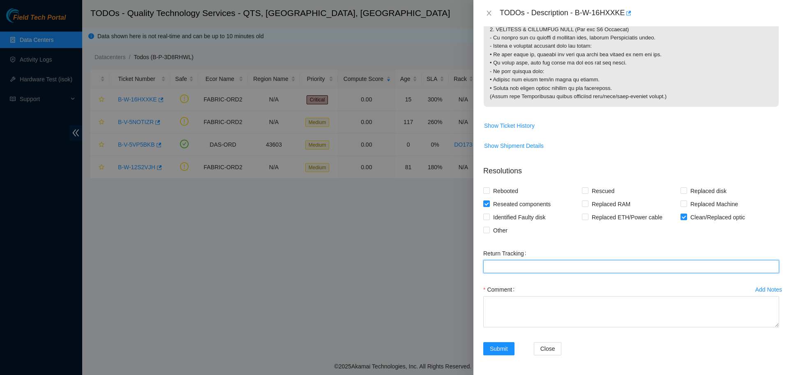
click at [709, 261] on Tracking "Return Tracking" at bounding box center [631, 266] width 296 height 13
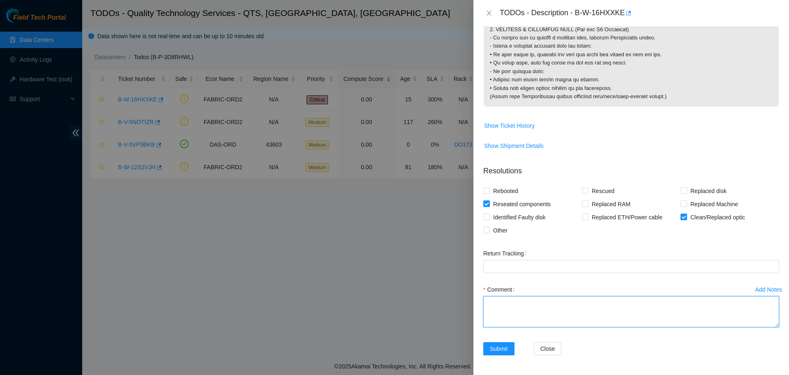
click at [571, 307] on textarea "Comment" at bounding box center [631, 311] width 296 height 31
paste textarea "B-W-16HXXKE: -Verified port at leaf side. Port light was up. -Short on time, so…"
click at [520, 319] on textarea "B-W-16HXXKE: -Verified port at leaf side. Port light was up. -Short on time, so…" at bounding box center [631, 311] width 296 height 31
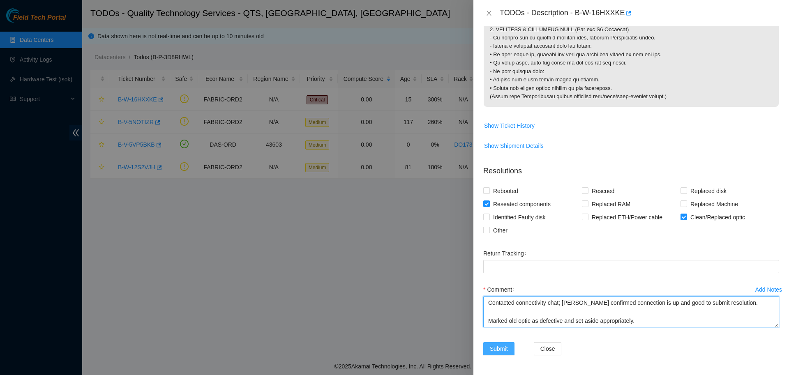
type textarea "B-W-16HXXKE: -Verified port at leaf side. Port light was up. -Short on time, so…"
click at [504, 348] on span "Submit" at bounding box center [499, 349] width 18 height 9
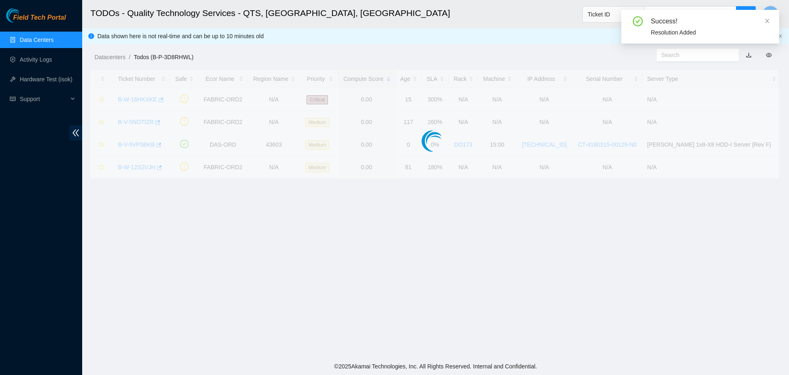
scroll to position [75, 0]
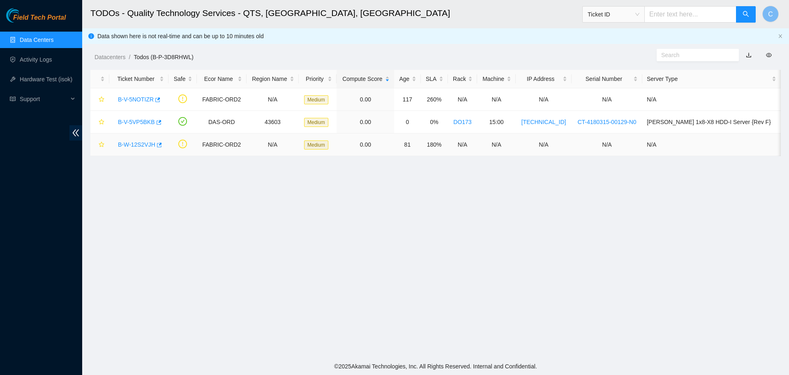
click at [140, 144] on link "B-W-12S2VJH" at bounding box center [136, 144] width 37 height 7
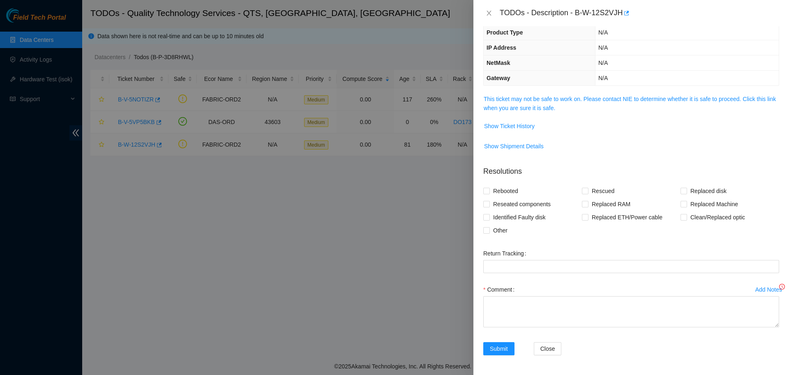
scroll to position [57, 0]
click at [512, 111] on link "This ticket may not be safe to work on. Please contact NIE to determine whether…" at bounding box center [630, 104] width 292 height 16
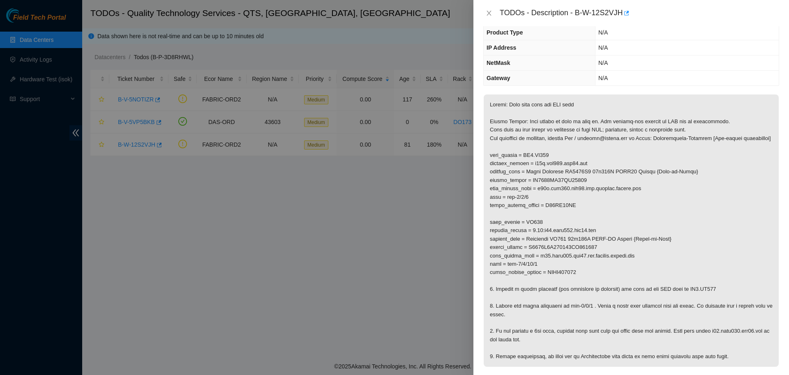
scroll to position [102, 0]
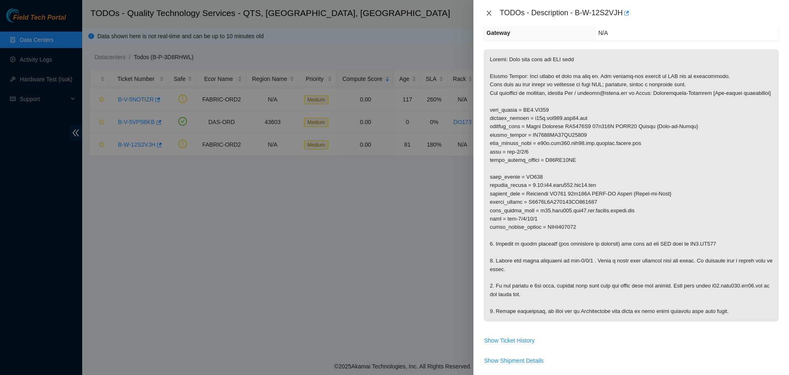
click at [490, 12] on icon "close" at bounding box center [489, 13] width 7 height 7
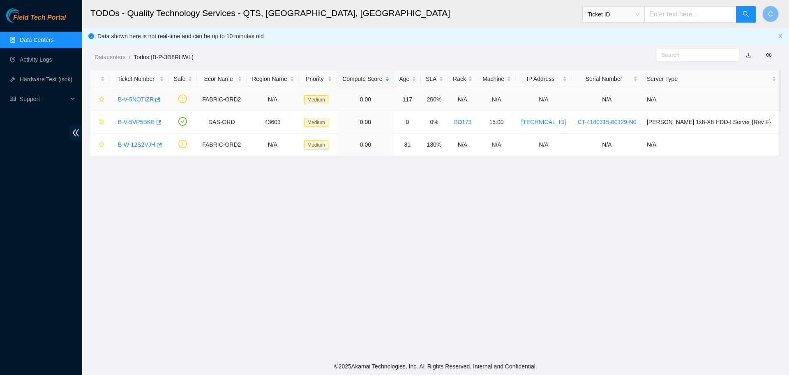
click at [141, 96] on link "B-V-5NOTIZR" at bounding box center [136, 99] width 36 height 7
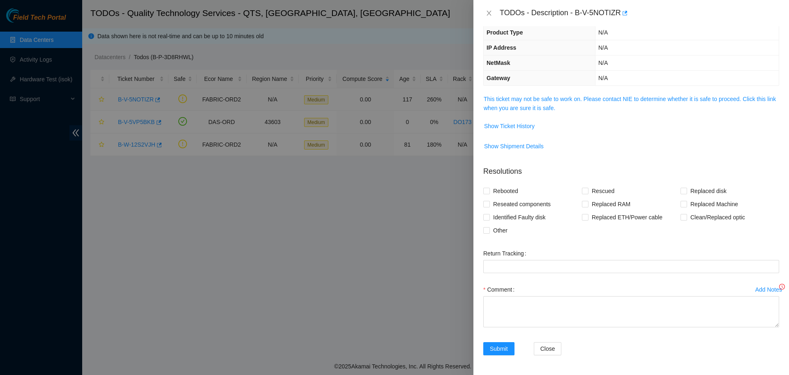
scroll to position [57, 0]
click at [538, 103] on link "This ticket may not be safe to work on. Please contact NIE to determine whether…" at bounding box center [630, 104] width 292 height 16
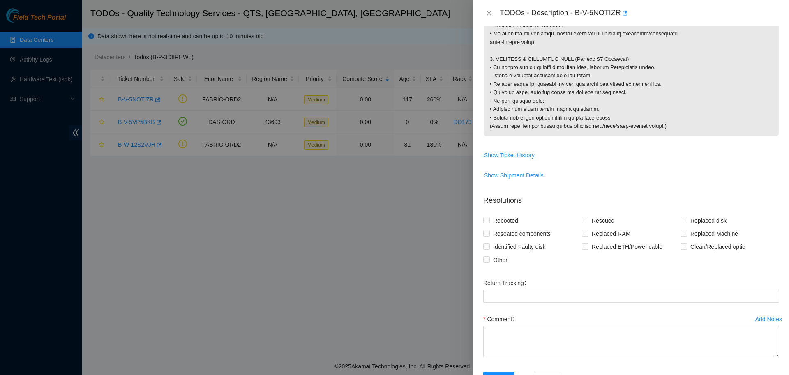
scroll to position [897, 0]
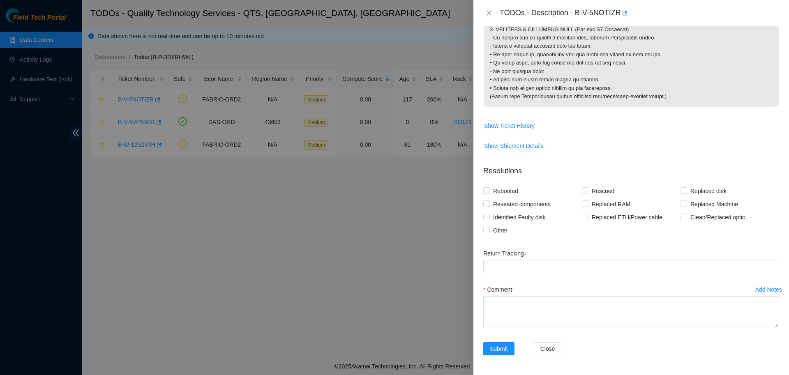
click at [762, 289] on div "Add Notes" at bounding box center [769, 290] width 27 height 6
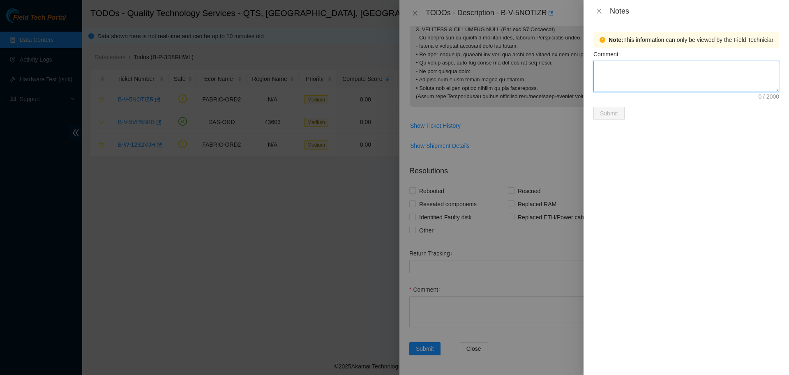
click at [634, 76] on textarea "Comment" at bounding box center [687, 76] width 186 height 31
type textarea "p"
type textarea "Link lights on both side of this connection are up"
click at [599, 14] on icon "close" at bounding box center [599, 11] width 7 height 7
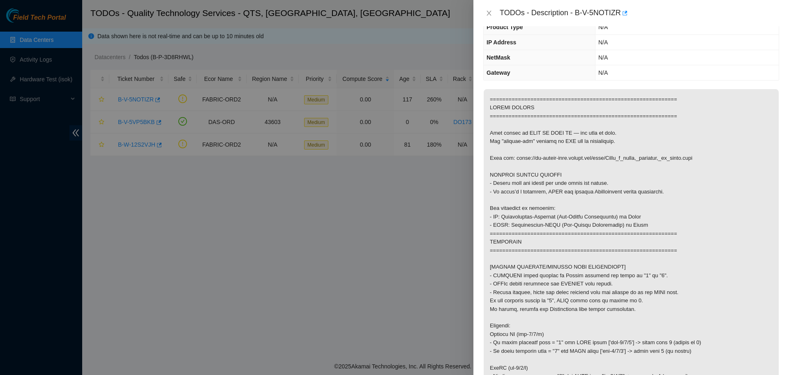
scroll to position [62, 0]
drag, startPoint x: 573, startPoint y: 13, endPoint x: 615, endPoint y: 11, distance: 42.8
click at [615, 11] on div "TODOs - Description - B-V-5NOTIZR" at bounding box center [640, 13] width 280 height 13
copy div "B-V-5NOTIZR"
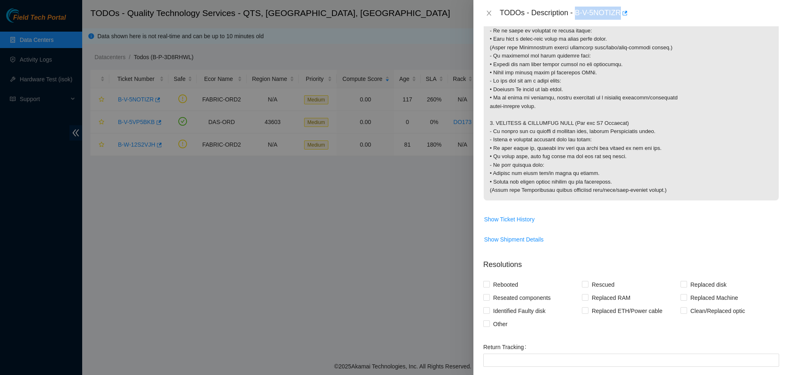
scroll to position [897, 0]
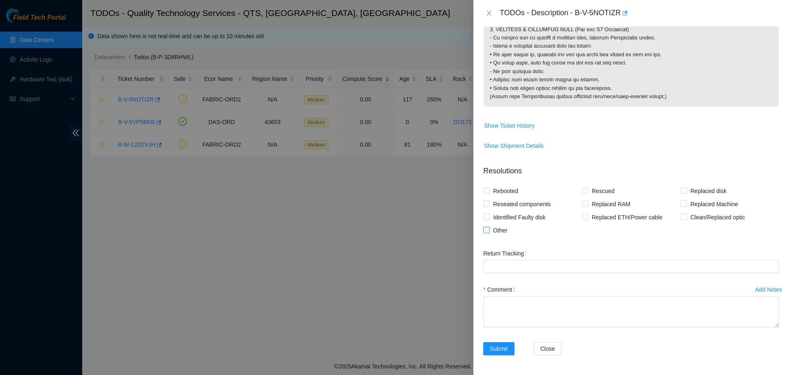
click at [497, 233] on span "Other" at bounding box center [500, 230] width 21 height 13
click at [489, 233] on input "Other" at bounding box center [486, 230] width 6 height 6
checkbox input "true"
click at [527, 304] on textarea "Comment" at bounding box center [631, 311] width 296 height 31
drag, startPoint x: 574, startPoint y: 15, endPoint x: 616, endPoint y: 21, distance: 42.7
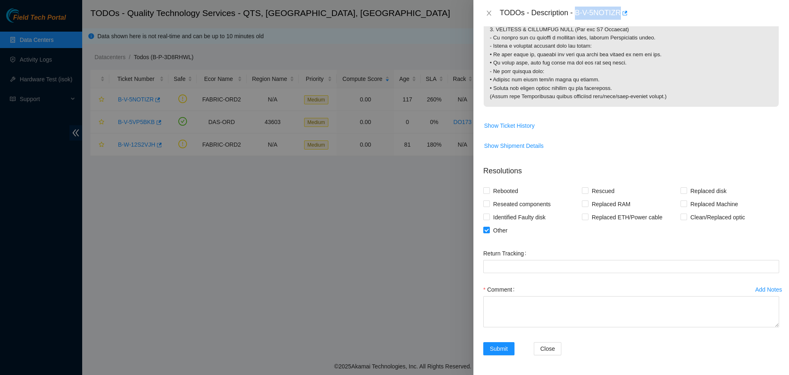
click at [616, 21] on div "TODOs - Description - B-V-5NOTIZR" at bounding box center [632, 13] width 316 height 26
copy div "B-V-5NOTIZR"
click at [653, 266] on Tracking "Return Tracking" at bounding box center [631, 266] width 296 height 13
click at [602, 313] on textarea "Comment" at bounding box center [631, 311] width 296 height 31
paste textarea "B-V-5NOTIZR: -verified ports on both sides, and checked link lights. -Both link…"
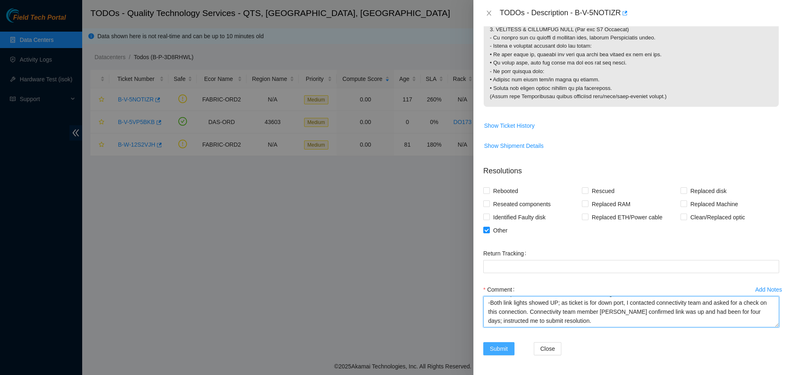
type textarea "B-V-5NOTIZR: -verified ports on both sides, and checked link lights. -Both link…"
click at [498, 349] on span "Submit" at bounding box center [499, 349] width 18 height 9
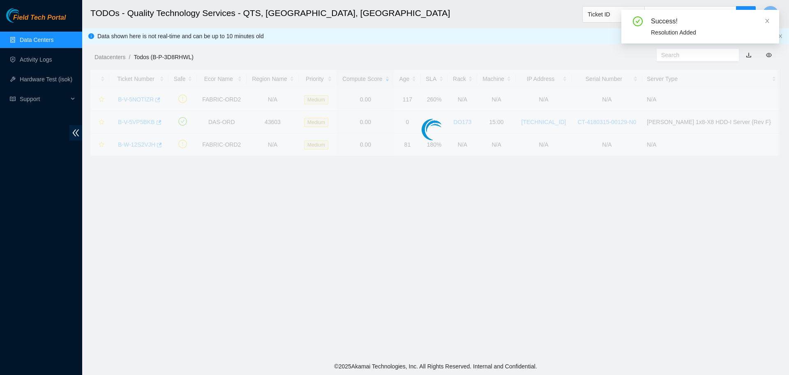
scroll to position [75, 0]
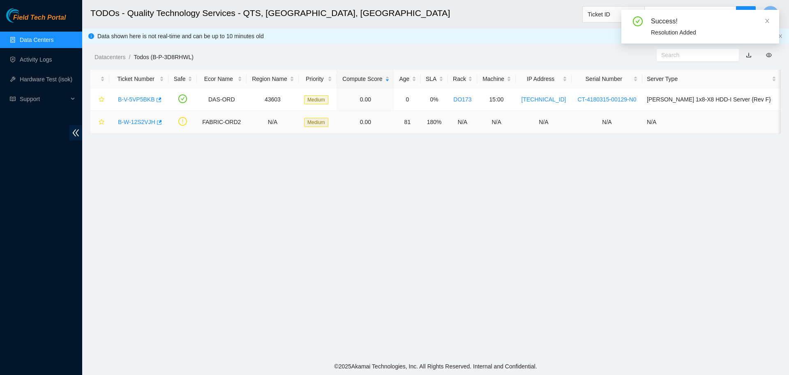
click at [134, 119] on link "B-W-12S2VJH" at bounding box center [136, 122] width 37 height 7
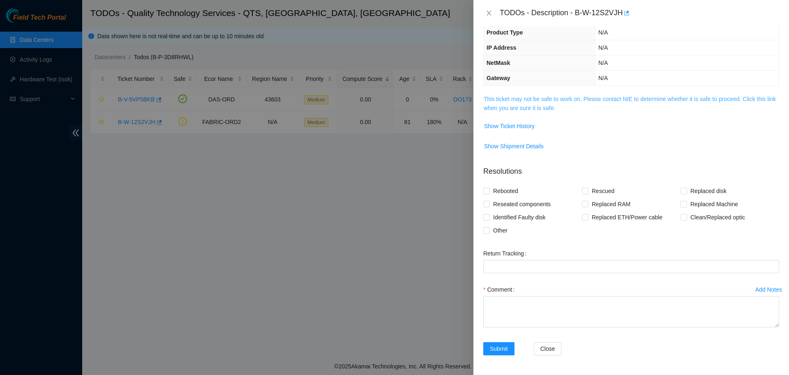
click at [510, 106] on link "This ticket may not be safe to work on. Please contact NIE to determine whether…" at bounding box center [630, 104] width 292 height 16
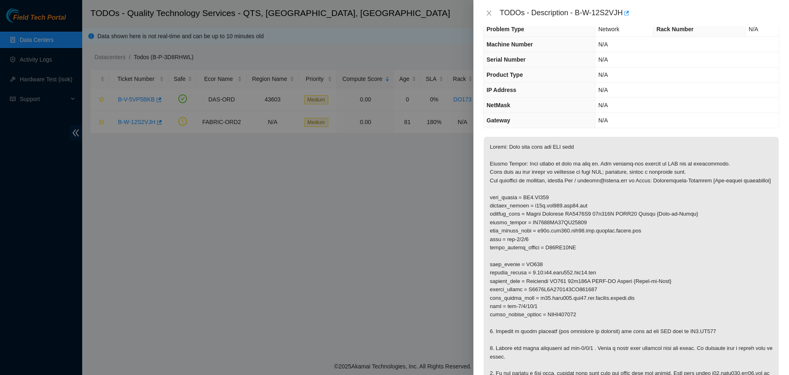
scroll to position [0, 0]
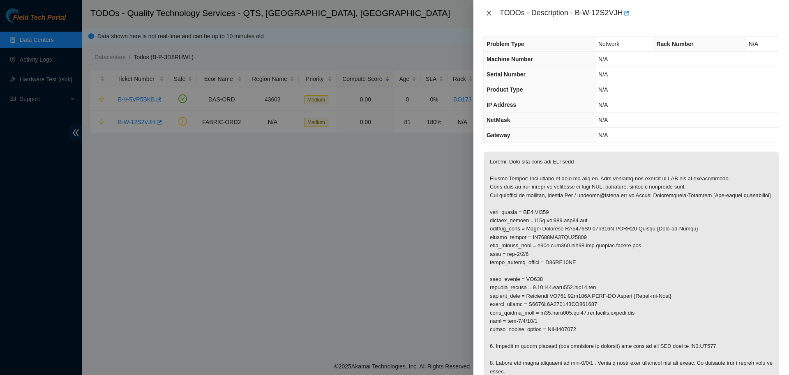
click at [490, 13] on icon "close" at bounding box center [489, 13] width 7 height 7
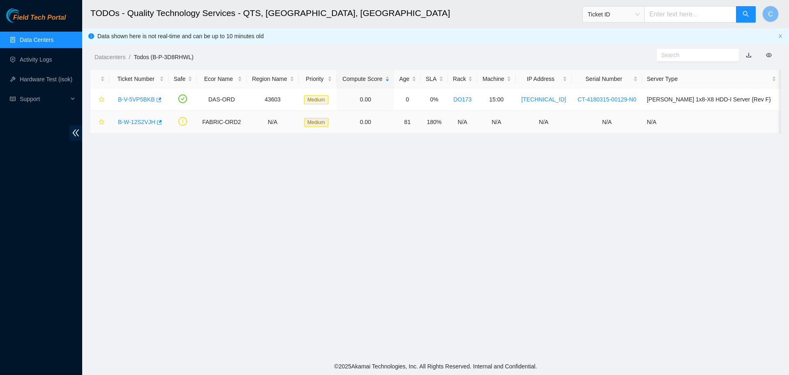
click at [139, 122] on link "B-W-12S2VJH" at bounding box center [136, 122] width 37 height 7
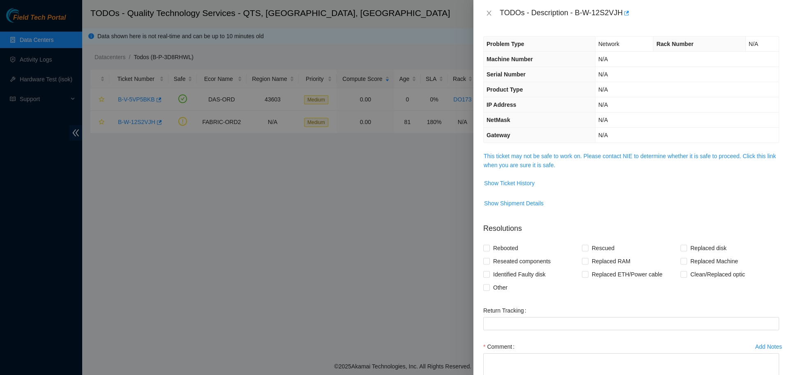
click at [534, 161] on span "This ticket may not be safe to work on. Please contact NIE to determine whether…" at bounding box center [631, 161] width 295 height 18
click at [528, 159] on link "This ticket may not be safe to work on. Please contact NIE to determine whether…" at bounding box center [630, 161] width 292 height 16
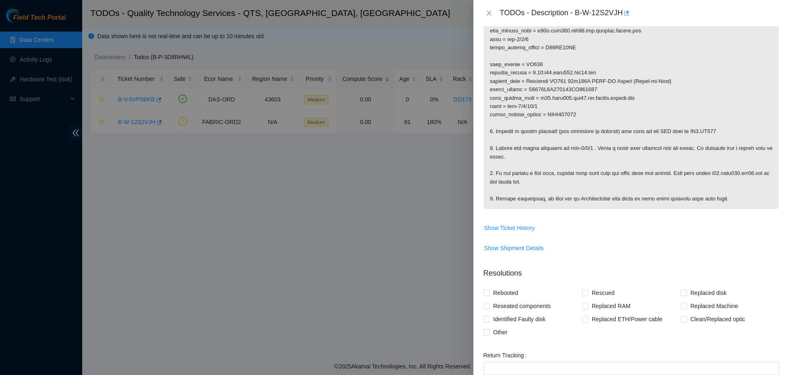
scroll to position [326, 0]
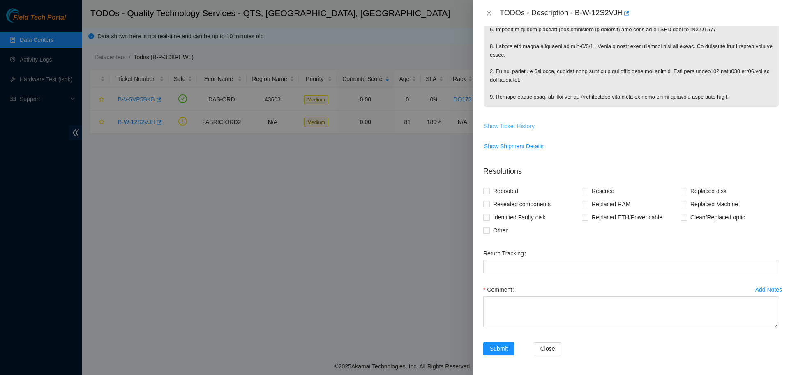
click at [520, 128] on span "Show Ticket History" at bounding box center [509, 126] width 51 height 9
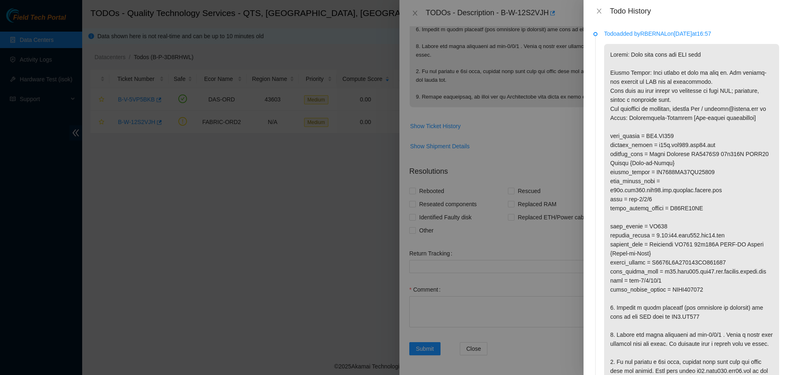
scroll to position [17, 0]
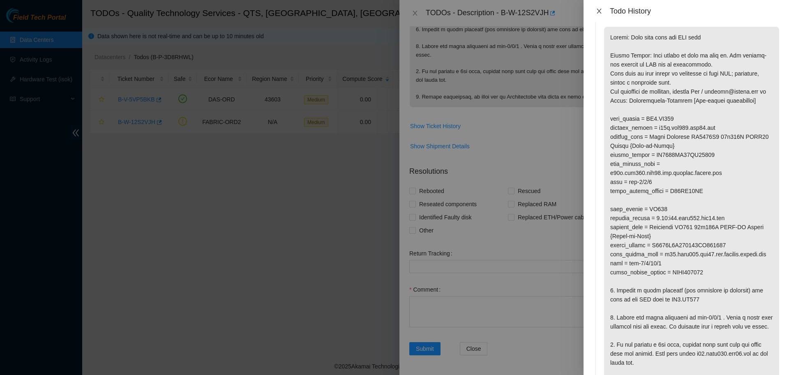
click at [597, 12] on icon "close" at bounding box center [599, 11] width 5 height 5
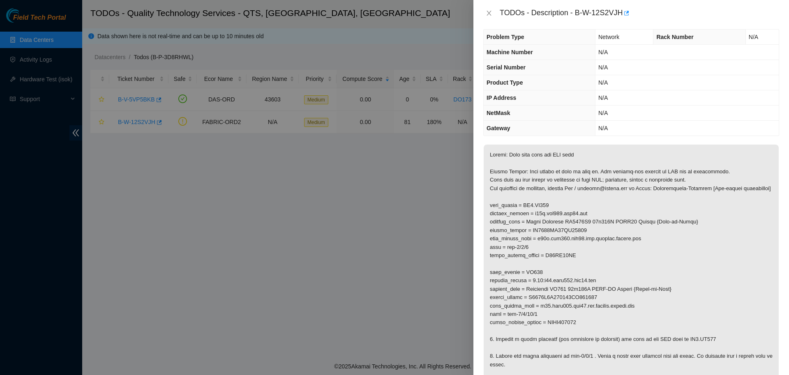
scroll to position [0, 0]
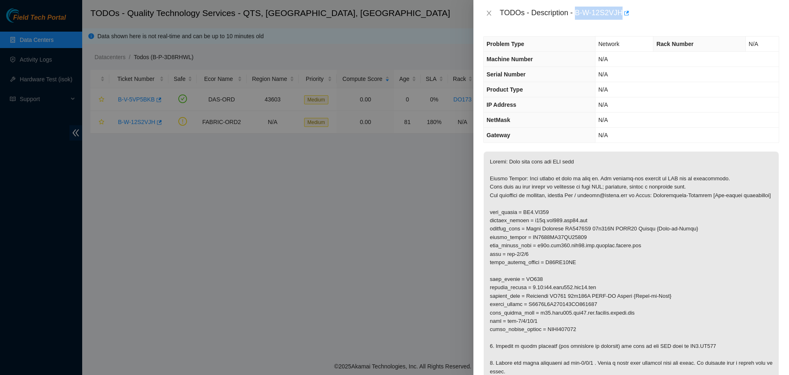
drag, startPoint x: 572, startPoint y: 12, endPoint x: 618, endPoint y: 9, distance: 45.3
click at [618, 9] on div "TODOs - Description - B-W-12S2VJH" at bounding box center [640, 13] width 280 height 13
copy div "B-W-12S2VJH"
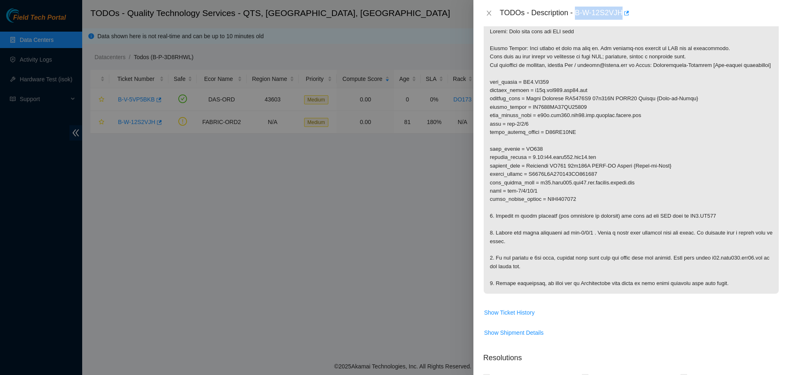
scroll to position [142, 0]
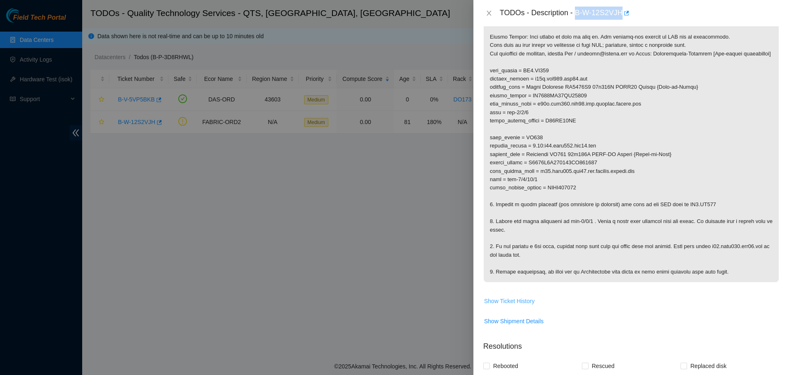
click at [523, 306] on span "Show Ticket History" at bounding box center [509, 301] width 51 height 9
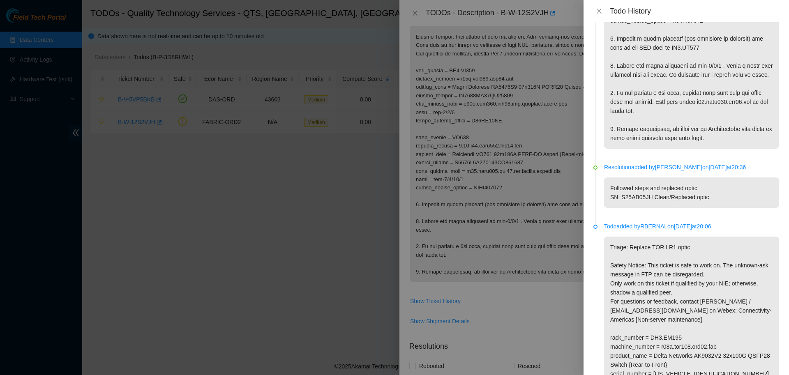
scroll to position [364, 0]
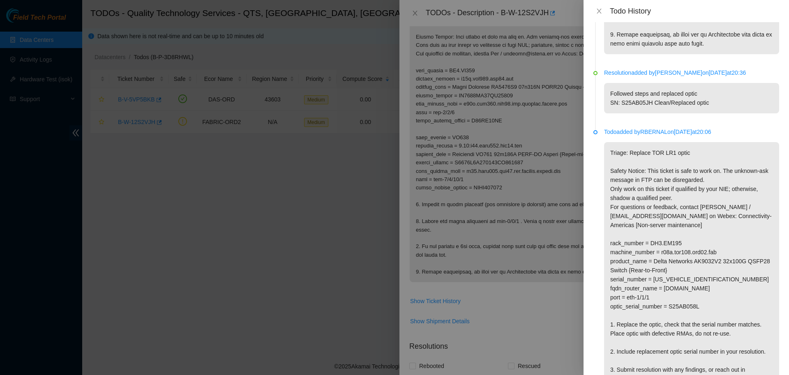
click at [687, 243] on p "Triage: Replace TOR LR1 optic Safety Notice: This ticket is safe to work on. Th…" at bounding box center [691, 265] width 175 height 247
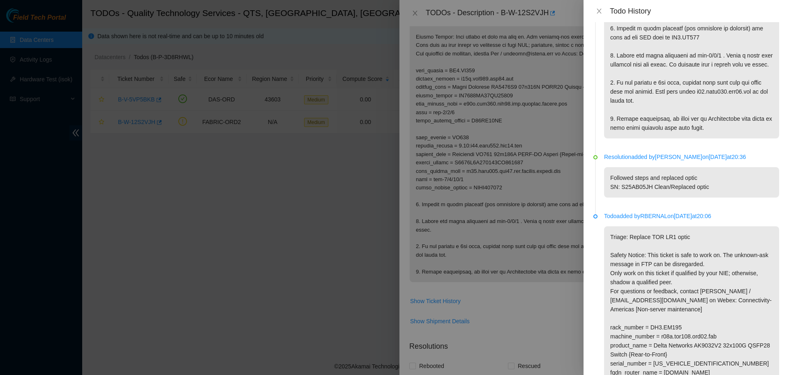
scroll to position [296, 0]
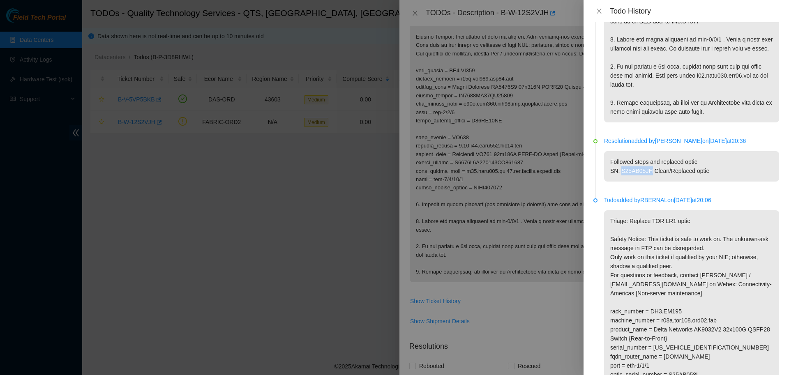
drag, startPoint x: 621, startPoint y: 170, endPoint x: 650, endPoint y: 173, distance: 28.9
click at [650, 173] on p "Followed steps and replaced optic SN: S25AB05JH Clean/Replaced optic" at bounding box center [691, 166] width 175 height 30
copy p "S25AB05JH"
click at [706, 141] on p "Resolution added by FT_GARRETT FITZGERALD on 2025-09-09 at 20:36" at bounding box center [691, 140] width 175 height 9
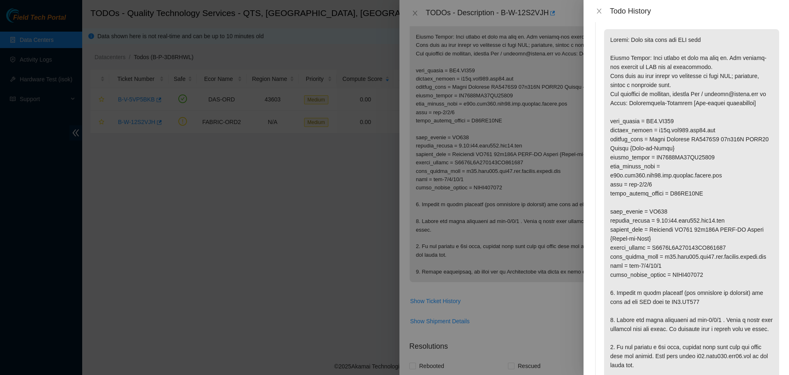
scroll to position [0, 0]
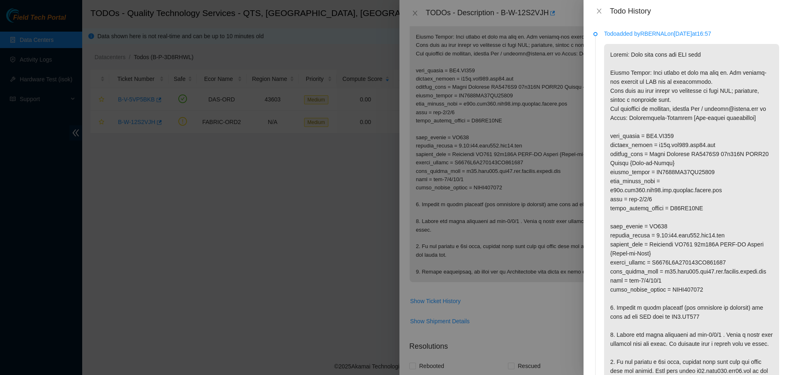
click at [661, 252] on p at bounding box center [691, 231] width 175 height 374
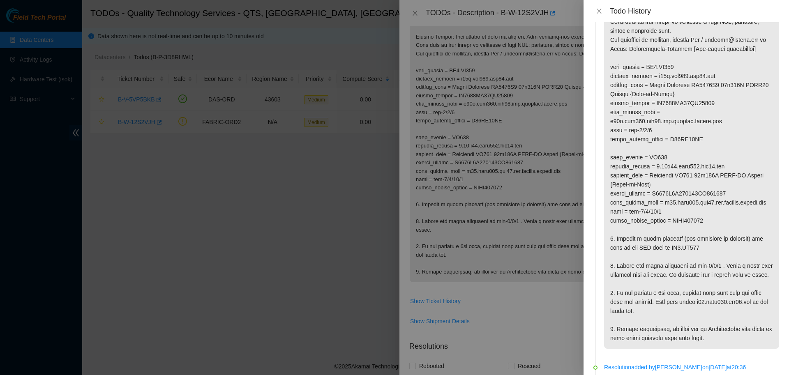
scroll to position [69, 0]
click at [739, 172] on p at bounding box center [691, 162] width 175 height 374
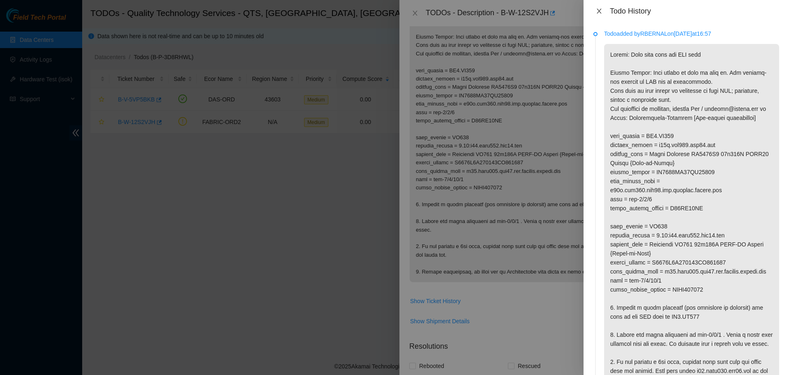
click at [603, 10] on button "Close" at bounding box center [600, 11] width 12 height 8
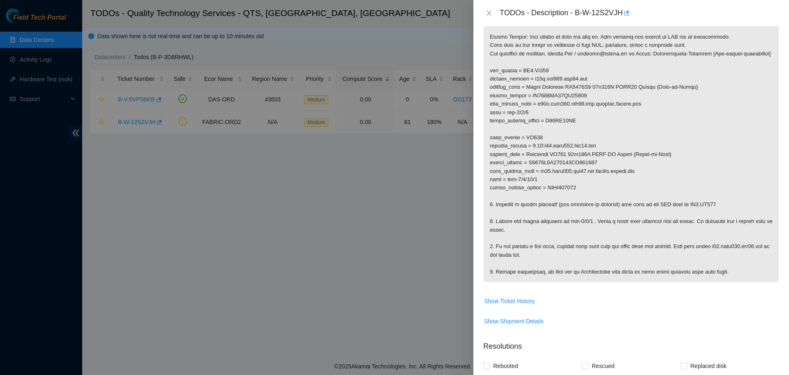
scroll to position [326, 0]
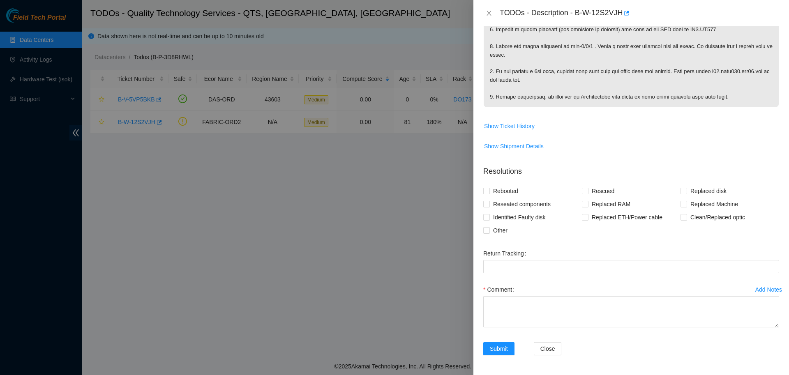
click at [766, 292] on div "Add Notes" at bounding box center [769, 290] width 27 height 6
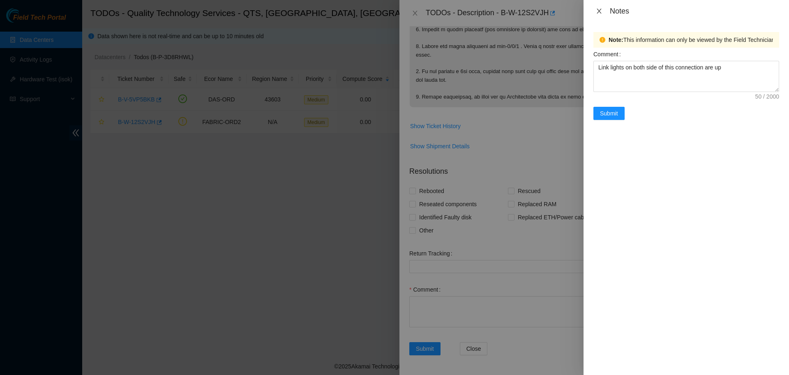
click at [600, 10] on icon "close" at bounding box center [599, 11] width 7 height 7
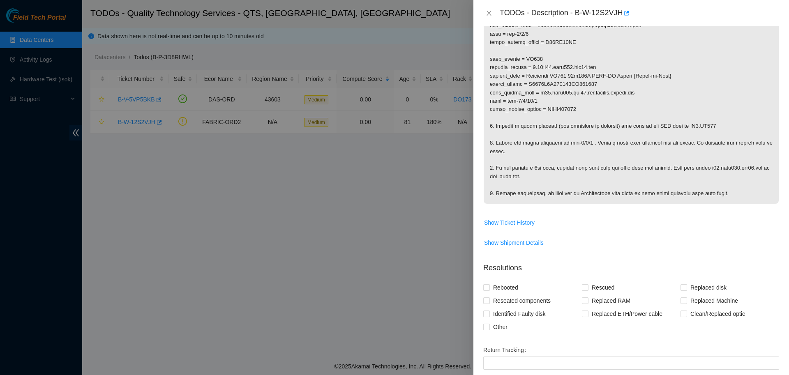
scroll to position [0, 0]
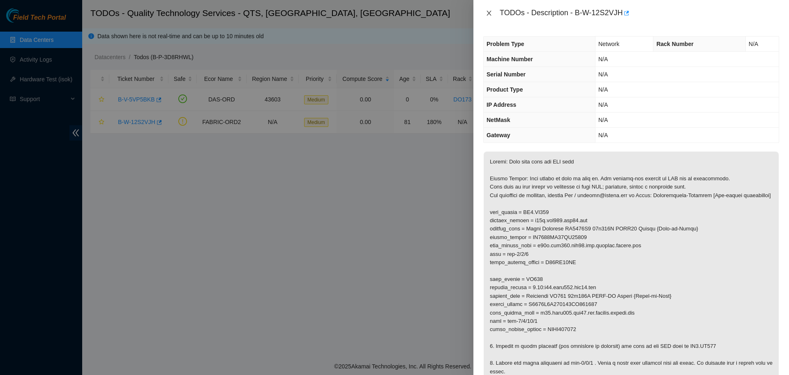
click at [486, 12] on icon "close" at bounding box center [489, 13] width 7 height 7
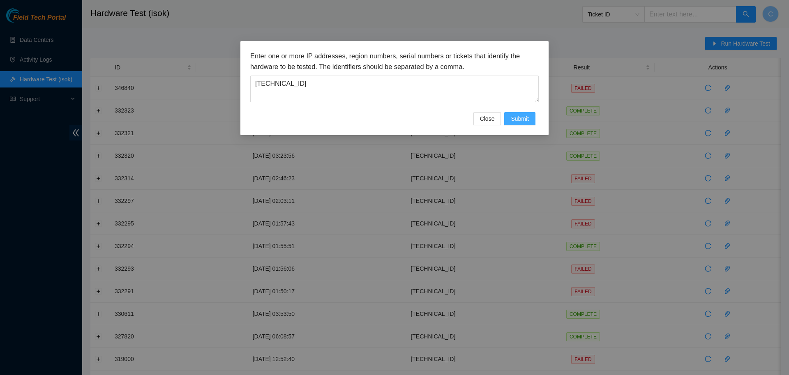
click at [511, 122] on span "Submit" at bounding box center [520, 118] width 18 height 9
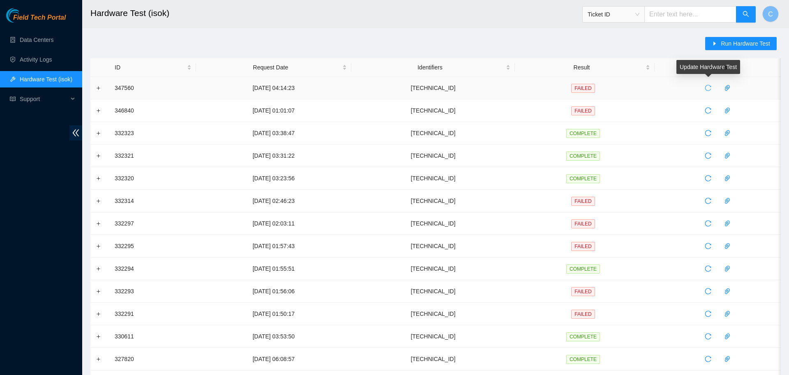
click at [715, 87] on button "button" at bounding box center [708, 87] width 13 height 13
click at [731, 41] on span "Run Hardware Test" at bounding box center [745, 43] width 49 height 9
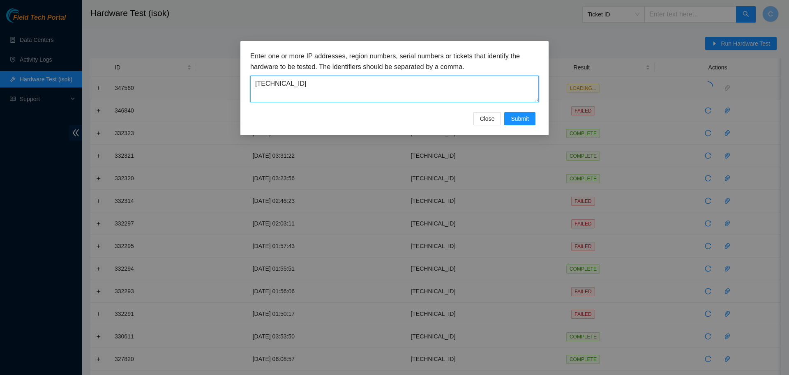
drag, startPoint x: 300, startPoint y: 84, endPoint x: 192, endPoint y: 72, distance: 108.1
click at [250, 76] on textarea "23.215.1.51" at bounding box center [394, 89] width 289 height 27
paste textarea "38"
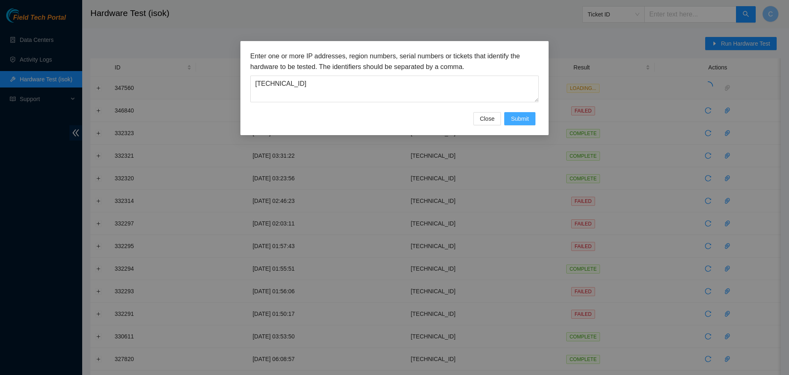
click at [523, 120] on span "Submit" at bounding box center [520, 118] width 18 height 9
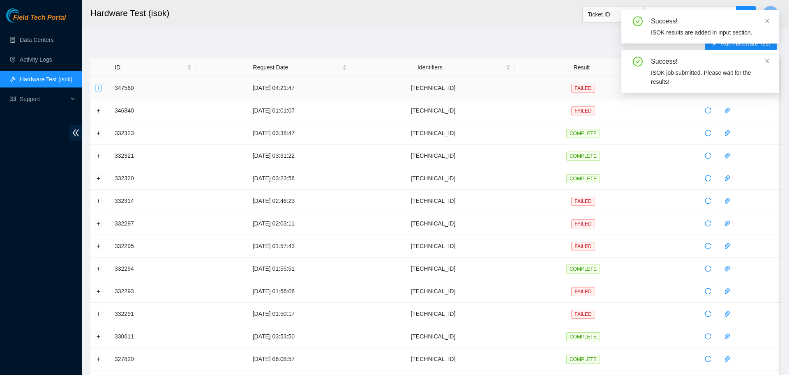
click at [100, 88] on button "Expand row" at bounding box center [98, 88] width 7 height 7
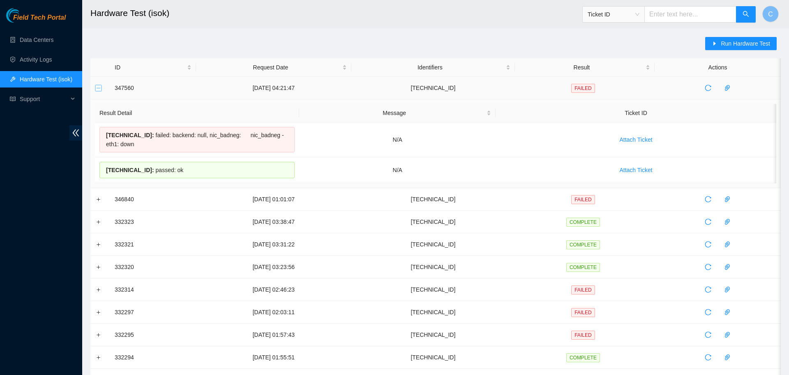
click at [99, 91] on button "Collapse row" at bounding box center [98, 88] width 7 height 7
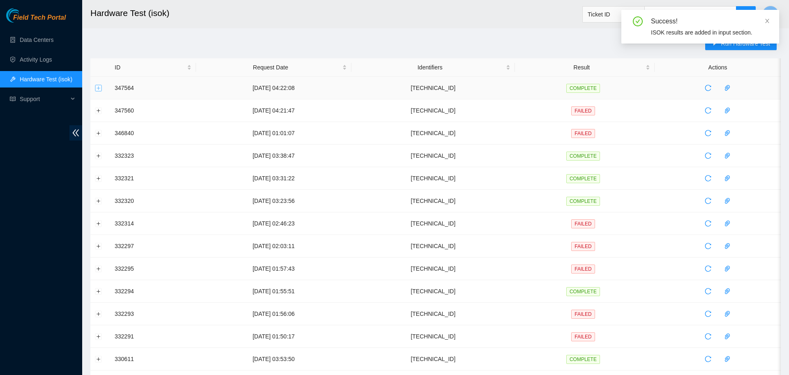
click at [99, 91] on button "Expand row" at bounding box center [98, 88] width 7 height 7
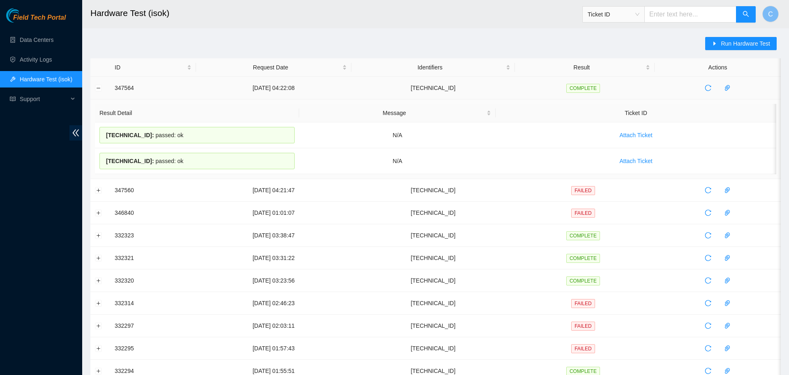
drag, startPoint x: 624, startPoint y: 83, endPoint x: 356, endPoint y: 86, distance: 267.2
drag, startPoint x: 620, startPoint y: 91, endPoint x: 234, endPoint y: 92, distance: 386.0
click at [234, 92] on tr "347564 07-10-2025 04:22:08 23.215.1.38 COMPLETE" at bounding box center [435, 88] width 691 height 23
copy tr "07-10-2025 04:22:08 23.215.1.38 COMPLETE"
click at [99, 89] on button "Collapse row" at bounding box center [98, 88] width 7 height 7
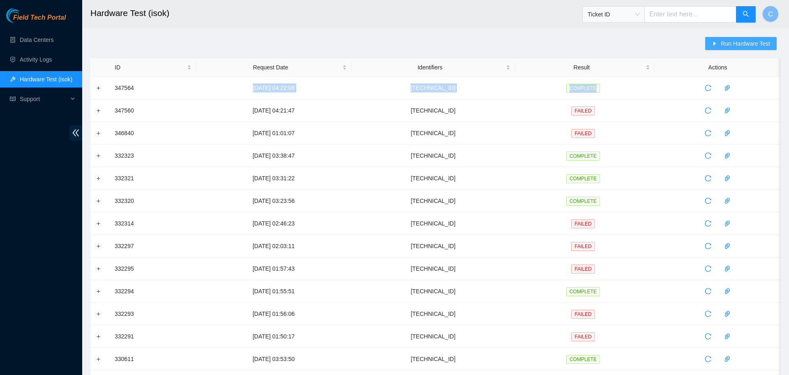
click at [734, 45] on span "Run Hardware Test" at bounding box center [745, 43] width 49 height 9
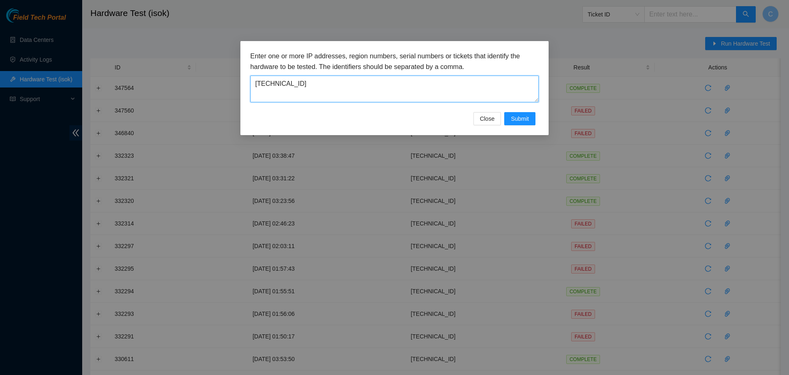
click at [346, 97] on textarea "23.215.1.38" at bounding box center [394, 89] width 289 height 27
click at [342, 81] on textarea "23.215.1.38" at bounding box center [394, 89] width 289 height 27
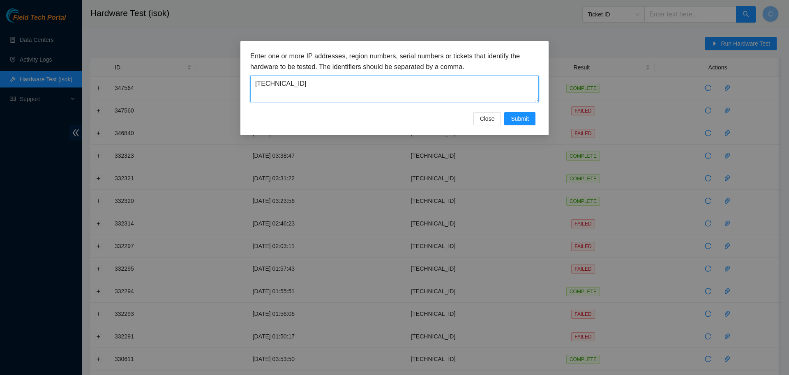
click at [342, 81] on textarea "23.215.1.38" at bounding box center [394, 89] width 289 height 27
paste textarea "51"
type textarea "23.215.1.51"
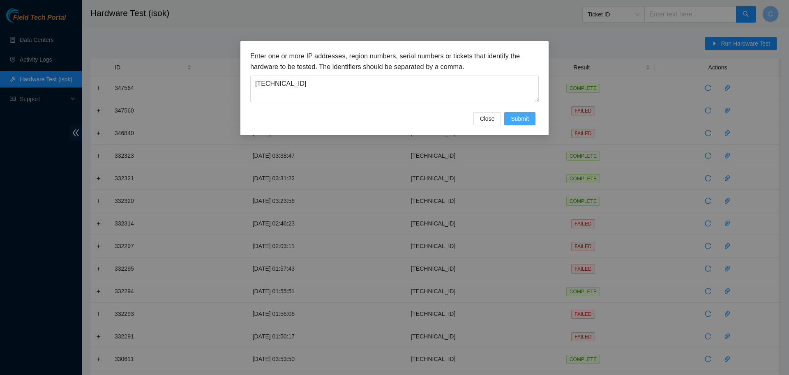
click at [512, 116] on span "Submit" at bounding box center [520, 118] width 18 height 9
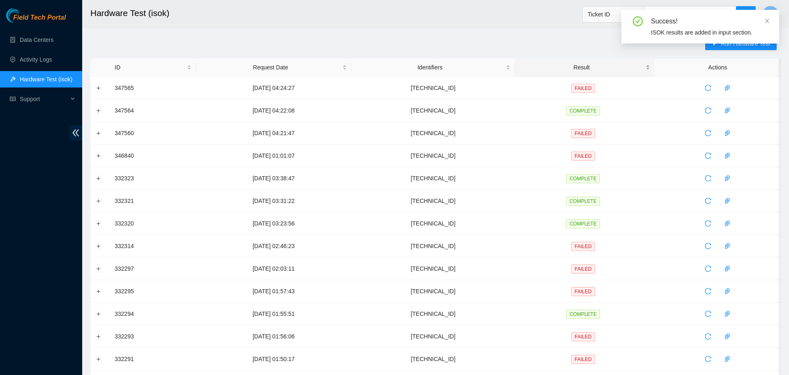
click at [525, 63] on div "Result" at bounding box center [585, 67] width 131 height 9
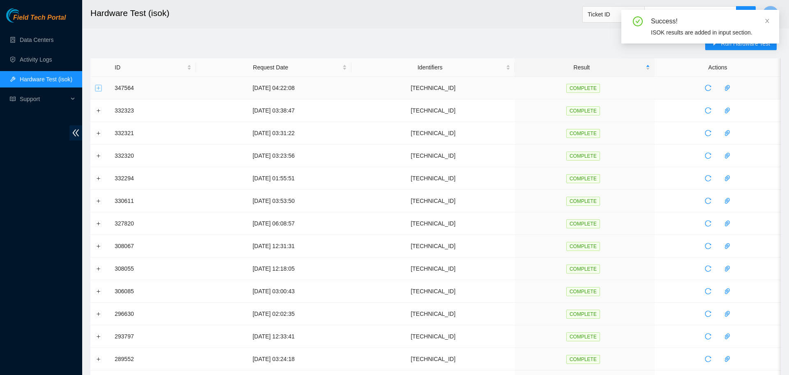
click at [99, 88] on button "Expand row" at bounding box center [98, 88] width 7 height 7
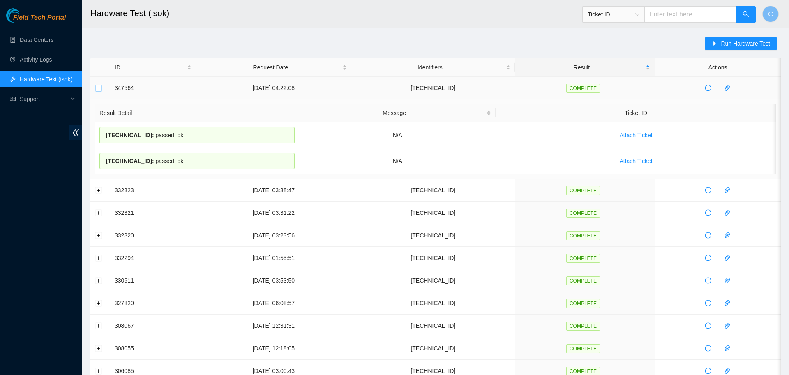
click at [96, 87] on button "Collapse row" at bounding box center [98, 88] width 7 height 7
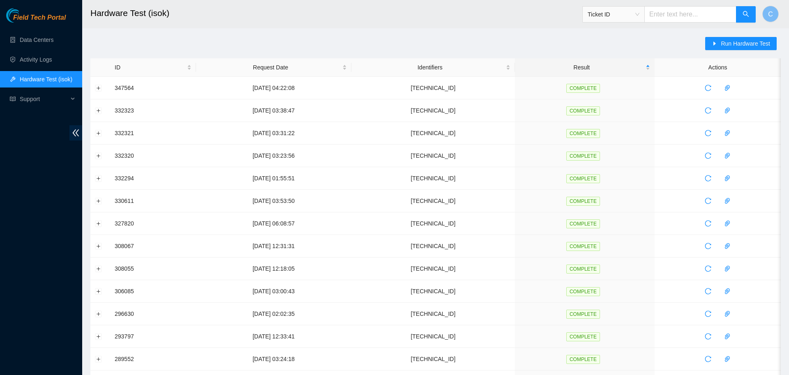
click at [737, 36] on main "Hardware Test (isok) Ticket ID C Run Hardware Test ID Request Date Identifiers …" at bounding box center [435, 282] width 707 height 564
click at [738, 47] on span "Run Hardware Test" at bounding box center [745, 43] width 49 height 9
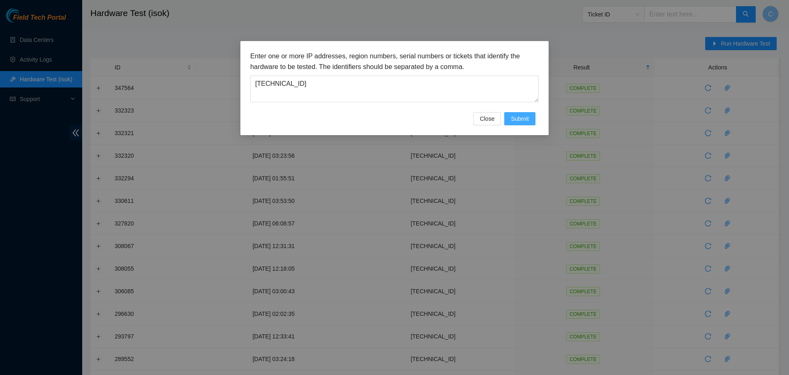
click at [513, 120] on span "Submit" at bounding box center [520, 118] width 18 height 9
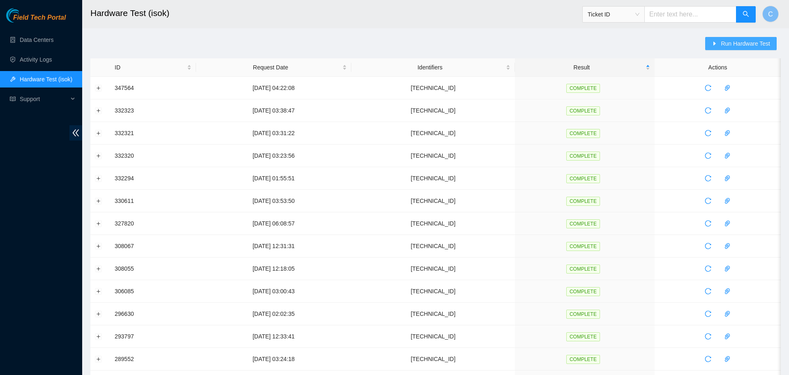
click at [731, 46] on span "Run Hardware Test" at bounding box center [745, 43] width 49 height 9
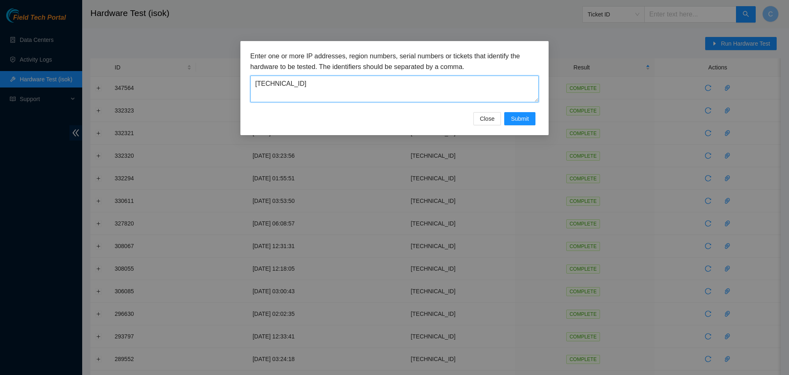
click at [287, 83] on textarea "23.215.1.51" at bounding box center [394, 89] width 289 height 27
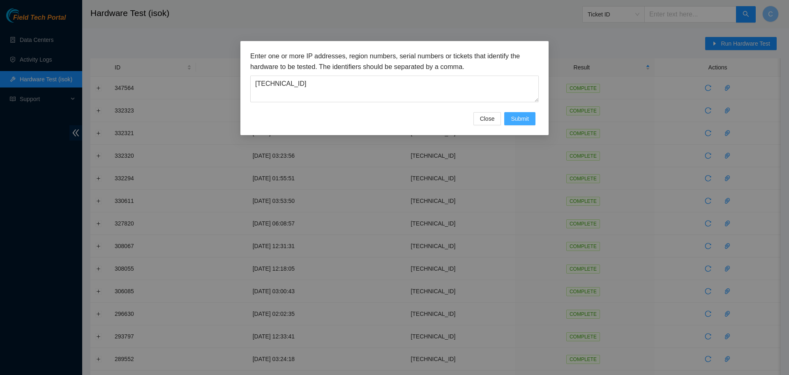
click at [527, 121] on span "Submit" at bounding box center [520, 118] width 18 height 9
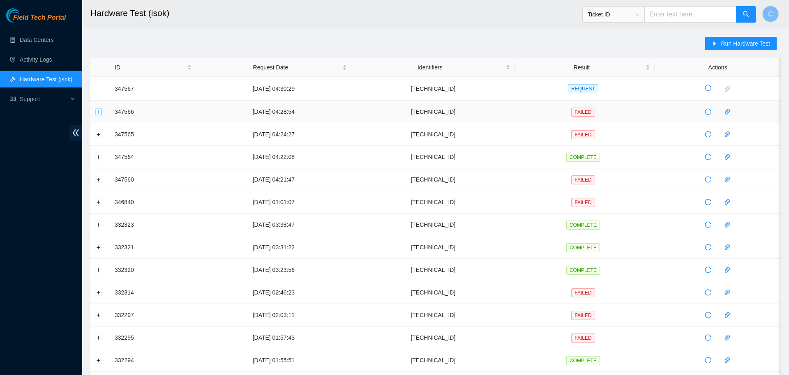
click at [99, 111] on button "Expand row" at bounding box center [98, 112] width 7 height 7
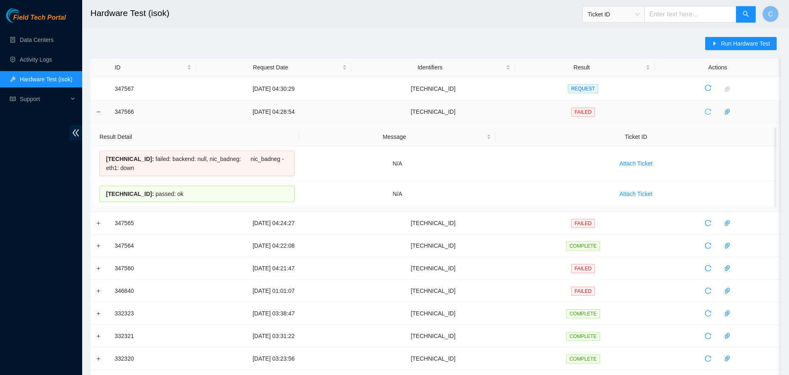
click at [708, 111] on icon "reload" at bounding box center [708, 112] width 7 height 7
click at [97, 88] on button "Expand row" at bounding box center [98, 88] width 7 height 7
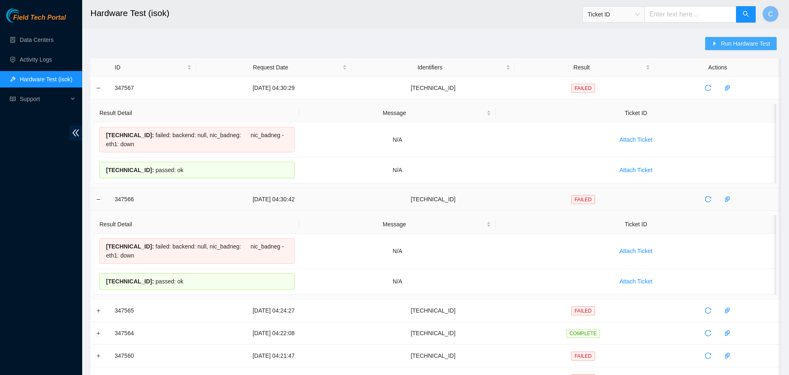
click at [727, 44] on span "Run Hardware Test" at bounding box center [745, 43] width 49 height 9
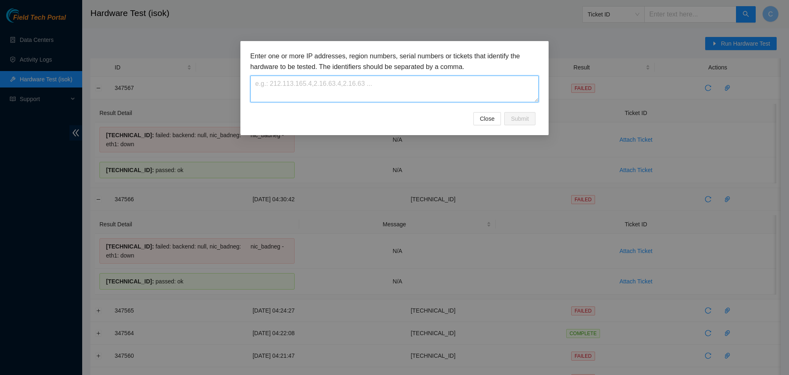
click at [371, 84] on textarea at bounding box center [394, 89] width 289 height 27
paste textarea "23.215.1.51"
type textarea "23.215.1.51"
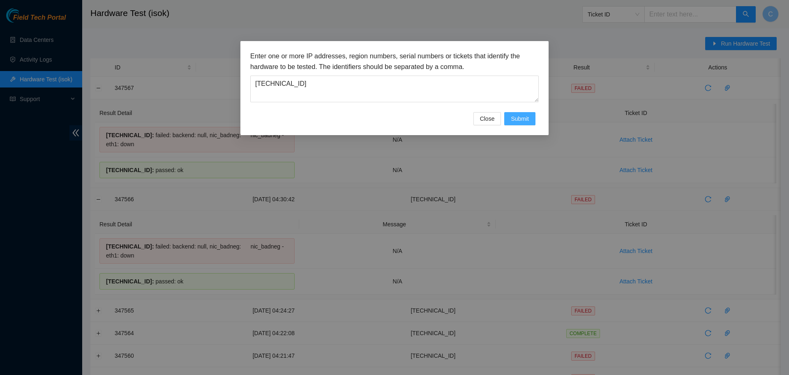
click at [521, 120] on span "Submit" at bounding box center [520, 118] width 18 height 9
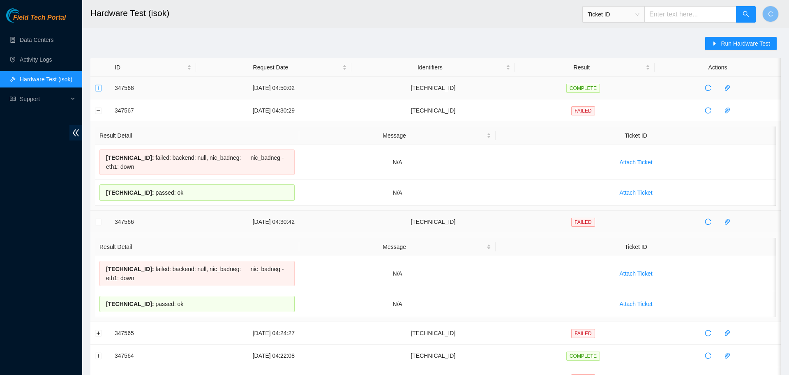
click at [99, 88] on button "Expand row" at bounding box center [98, 88] width 7 height 7
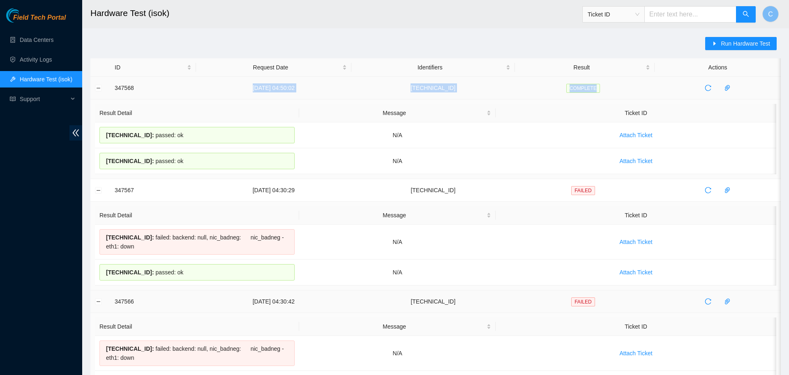
drag, startPoint x: 251, startPoint y: 89, endPoint x: 616, endPoint y: 88, distance: 364.7
click at [616, 88] on tr "347568 07-10-2025 04:50:02 23.215.1.51 COMPLETE" at bounding box center [435, 88] width 691 height 23
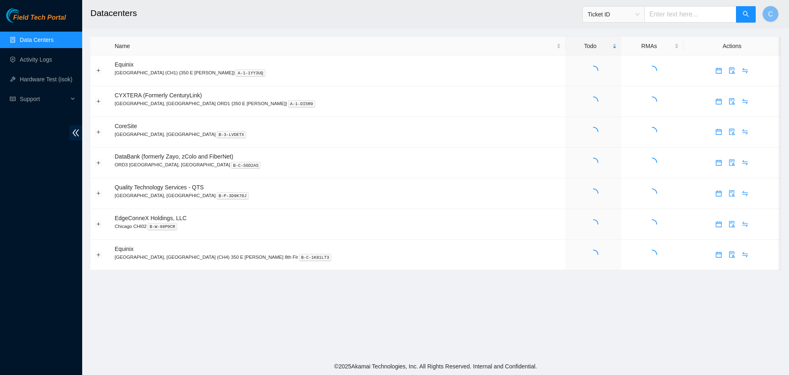
click at [620, 16] on span "Ticket ID" at bounding box center [614, 14] width 52 height 12
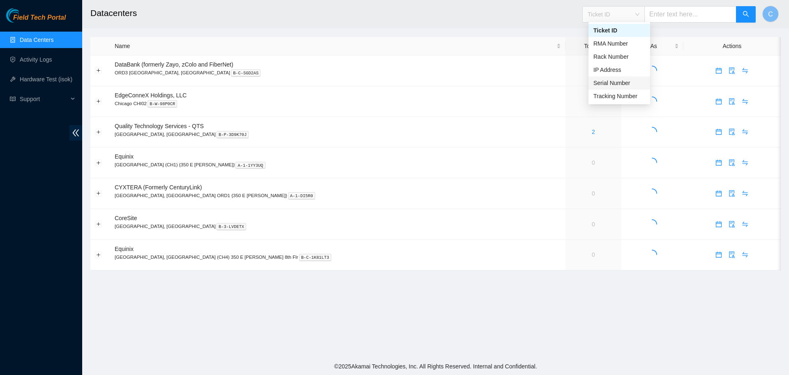
click at [617, 82] on div "Serial Number" at bounding box center [620, 83] width 52 height 9
paste input "S25AB05JH"
type input "S25AB05JH"
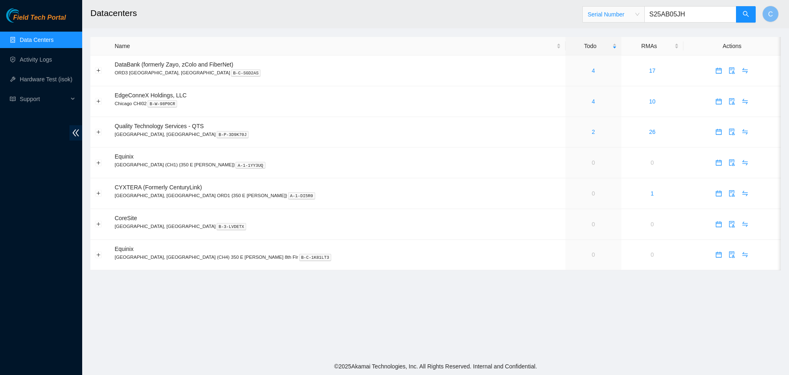
click at [671, 14] on input "S25AB05JH" at bounding box center [691, 14] width 92 height 16
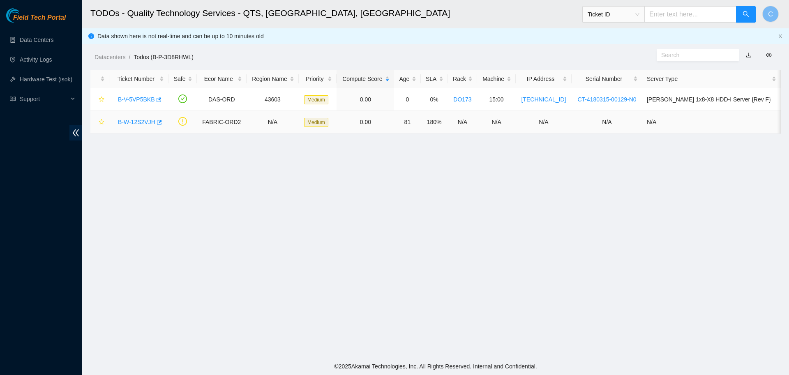
click at [139, 123] on link "B-W-12S2VJH" at bounding box center [136, 122] width 37 height 7
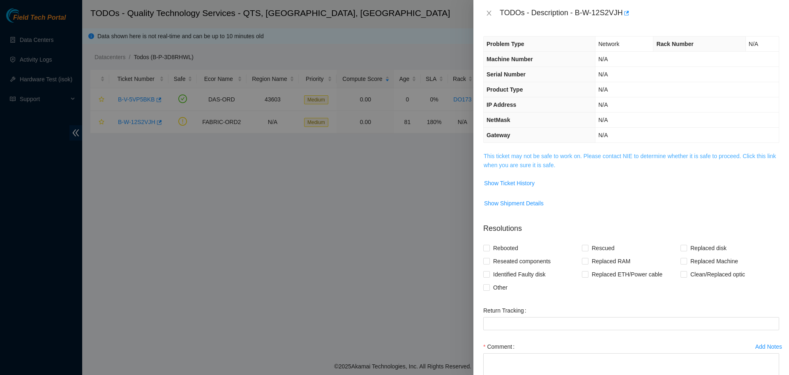
click at [534, 160] on link "This ticket may not be safe to work on. Please contact NIE to determine whether…" at bounding box center [630, 161] width 292 height 16
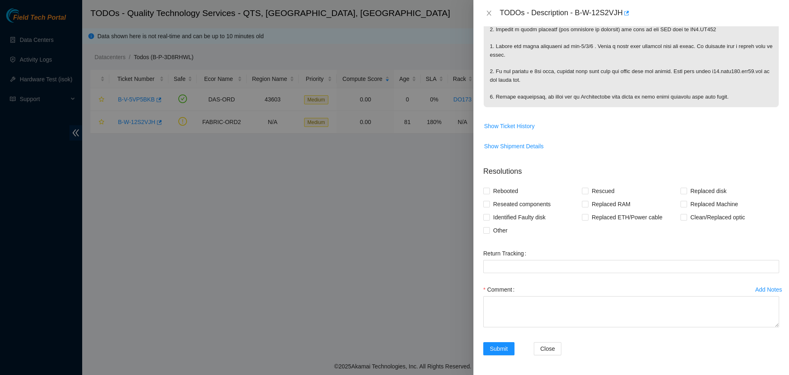
scroll to position [326, 0]
click at [756, 291] on div "Add Notes" at bounding box center [769, 290] width 27 height 6
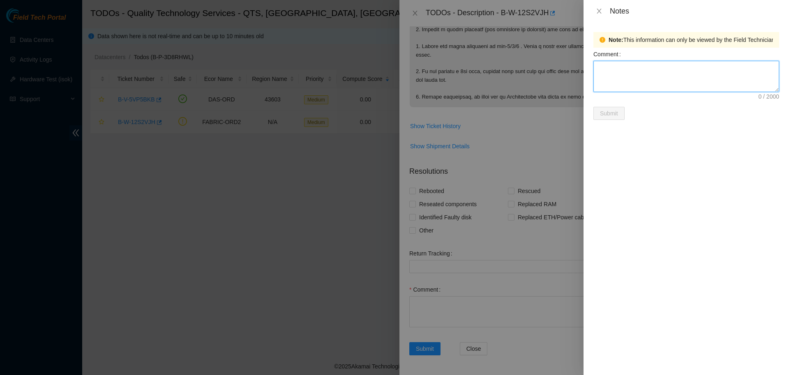
click at [622, 74] on textarea "Comment" at bounding box center [687, 76] width 186 height 31
type textarea "B"
type textarea "Port lights are down on both side. Rx at tor side seems low; -.25 (1310). Shoul…"
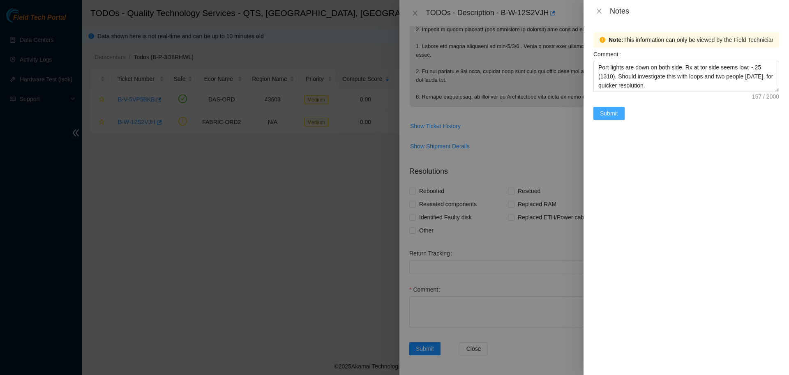
click at [613, 112] on span "Submit" at bounding box center [609, 113] width 18 height 9
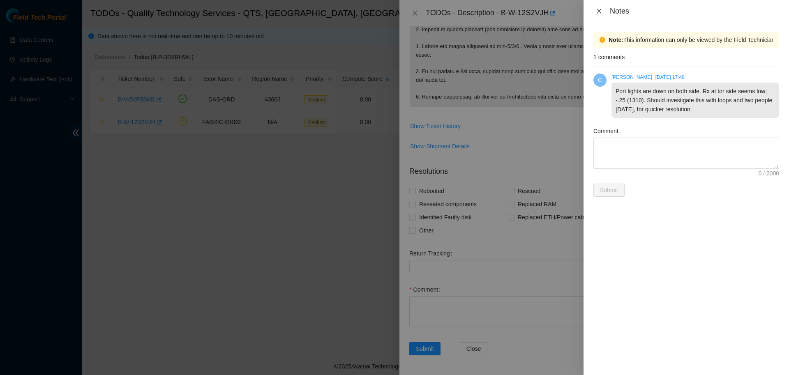
click at [601, 11] on icon "close" at bounding box center [599, 11] width 7 height 7
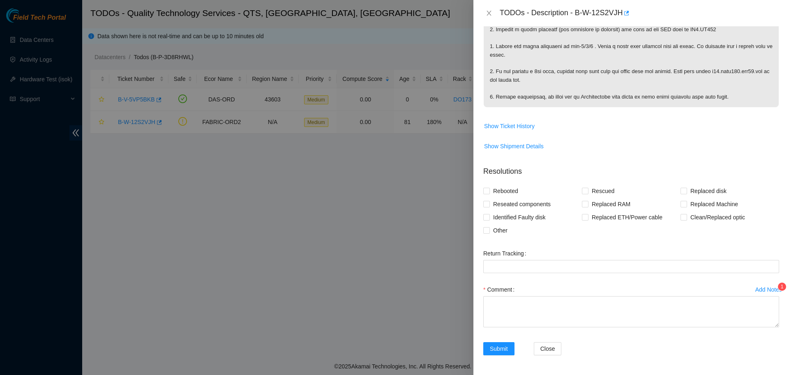
click at [383, 227] on div at bounding box center [394, 187] width 789 height 375
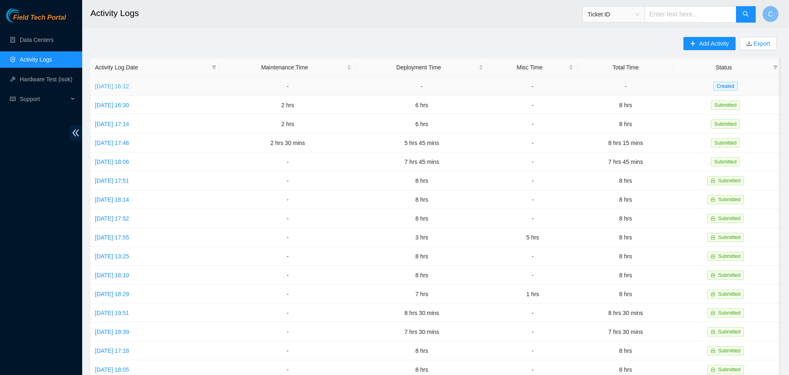
click at [129, 83] on link "[DATE] 16:12" at bounding box center [112, 86] width 34 height 7
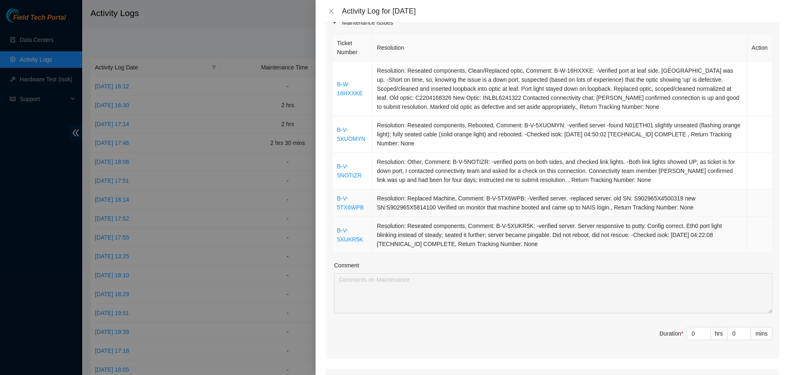
scroll to position [118, 0]
click at [704, 257] on div "Ticket Number Resolution Action B-W-16HXXKE Resolution: Reseated components, Cl…" at bounding box center [553, 195] width 454 height 327
click at [696, 335] on input "0" at bounding box center [698, 333] width 23 height 12
type input "2"
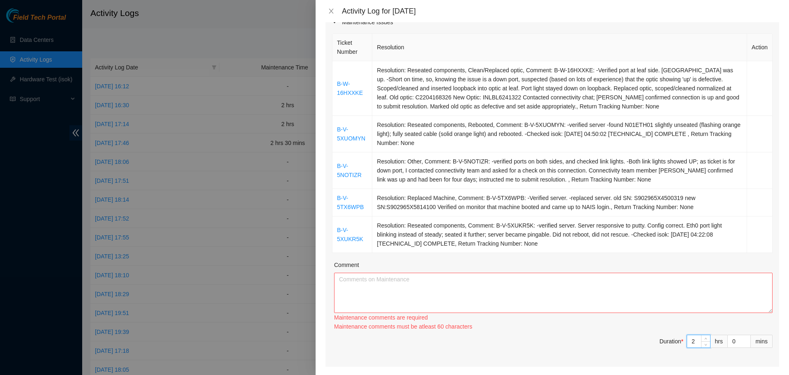
type input "2"
click at [681, 298] on textarea "Comment" at bounding box center [553, 293] width 439 height 40
paste textarea "B-V-5XUKR5K: -verified server. Server responsive to putty. Config correct. Eth0…"
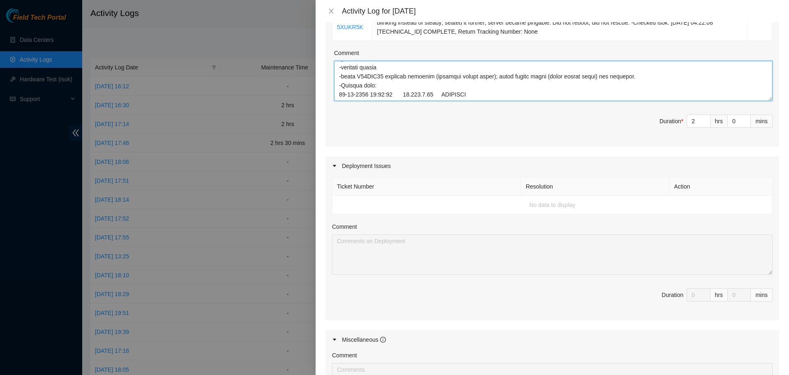
scroll to position [331, 0]
type textarea "B-V-5XUKR5K: -verified server. Server responsive to putty. Config correct. Eth0…"
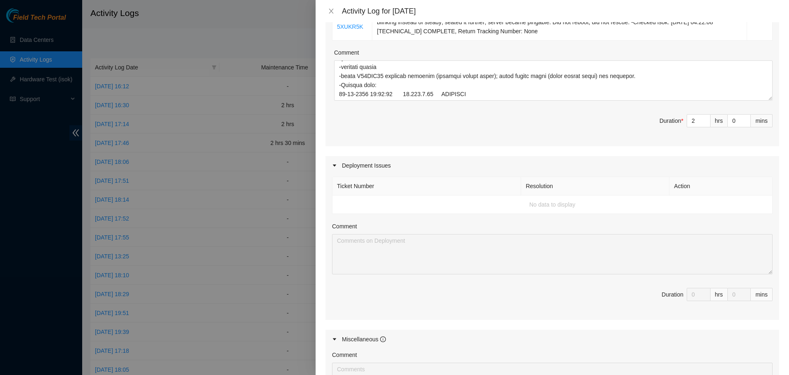
click at [349, 168] on div "Deployment Issues" at bounding box center [553, 165] width 454 height 19
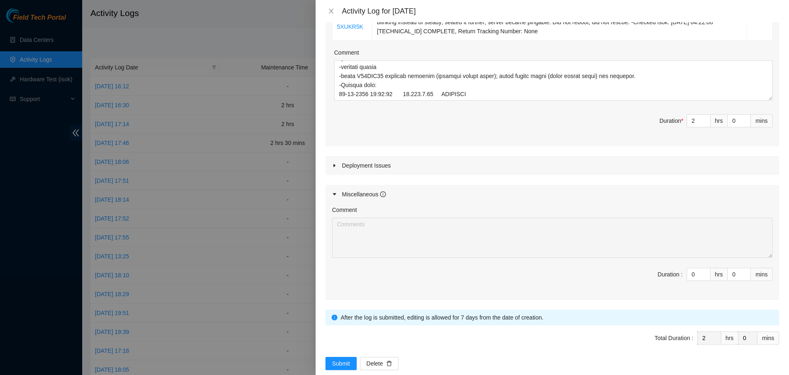
click at [349, 168] on div "Deployment Issues" at bounding box center [553, 165] width 454 height 19
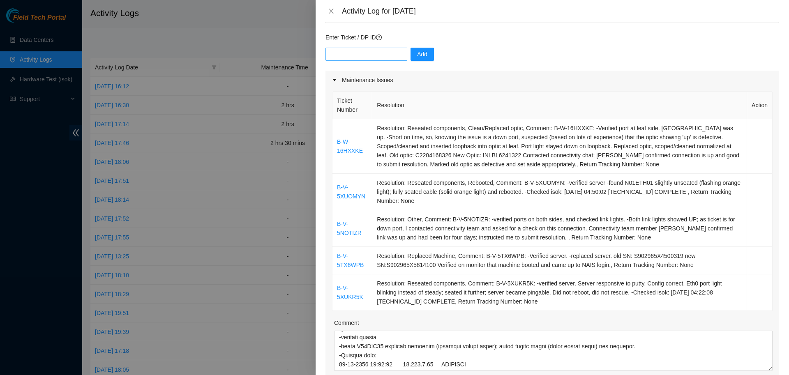
scroll to position [59, 0]
click at [367, 52] on input "text" at bounding box center [367, 55] width 82 height 13
paste input "DP79619"
type input "DP79619"
click at [417, 54] on span "Add" at bounding box center [422, 55] width 10 height 9
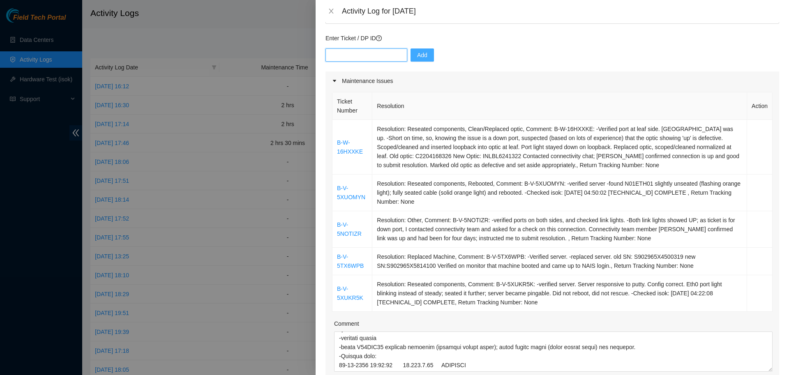
click at [383, 51] on input "text" at bounding box center [367, 55] width 82 height 13
paste input "DP85352"
type input "DP85352"
click at [417, 54] on span "Add" at bounding box center [422, 55] width 10 height 9
click at [371, 51] on input "text" at bounding box center [367, 55] width 82 height 13
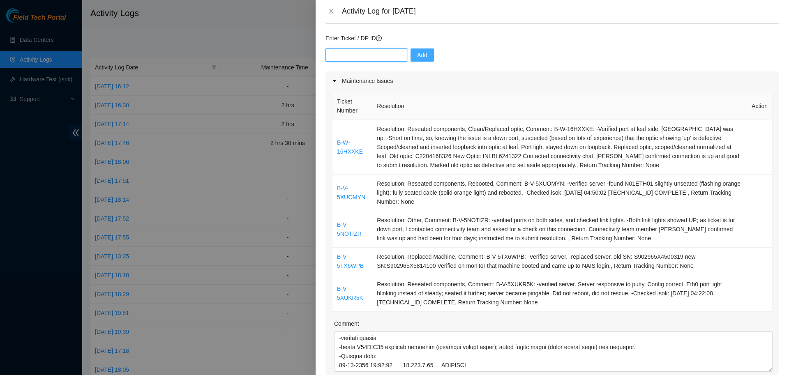
paste input "DP85353"
type input "DP85353"
click at [420, 61] on button "Add" at bounding box center [422, 55] width 23 height 13
click at [376, 57] on input "text" at bounding box center [367, 55] width 82 height 13
paste input "DP85356"
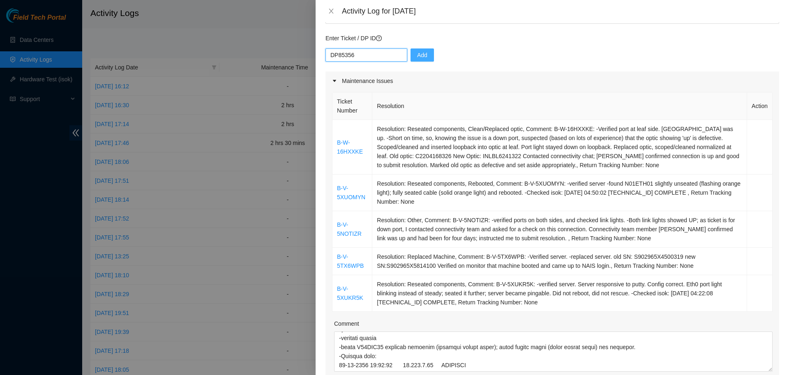
type input "DP85356"
click at [417, 56] on span "Add" at bounding box center [422, 55] width 10 height 9
click at [357, 56] on input "text" at bounding box center [367, 55] width 82 height 13
paste input "DP84905"
type input "DP84905"
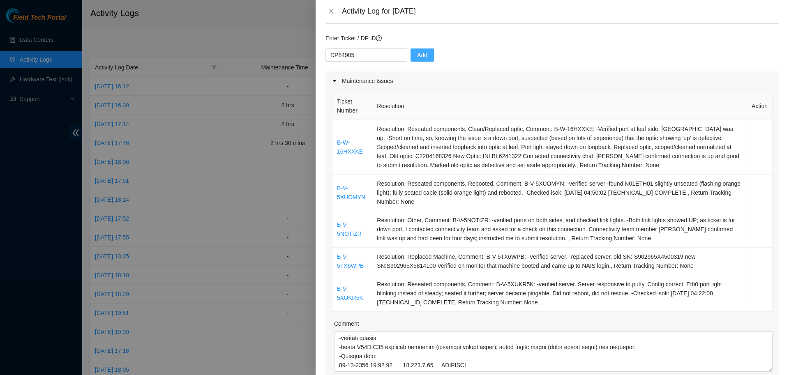
click at [424, 53] on button "Add" at bounding box center [422, 55] width 23 height 13
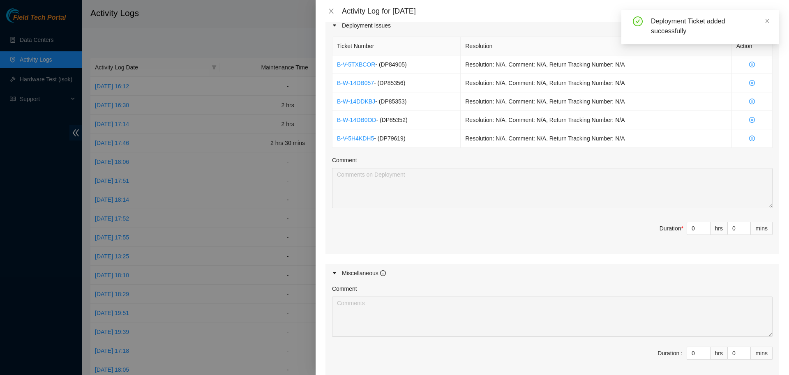
scroll to position [474, 0]
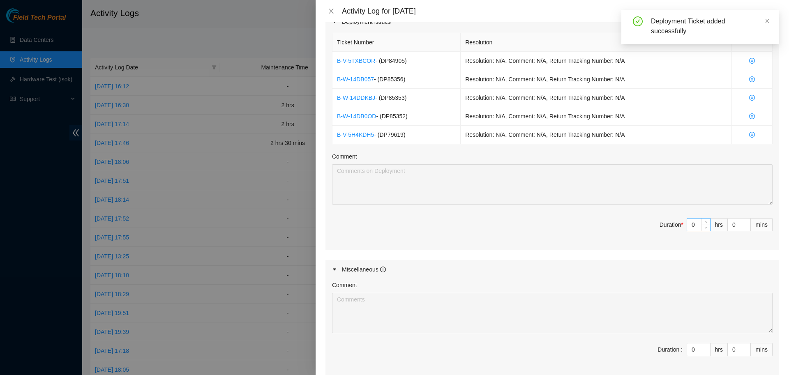
click at [698, 224] on input "0" at bounding box center [698, 225] width 23 height 12
type input "6"
type input "8"
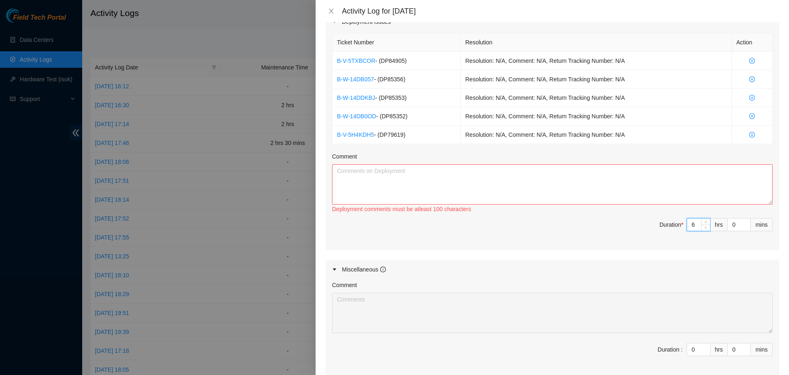
type input "6"
click at [602, 175] on textarea "Comment" at bounding box center [552, 184] width 441 height 40
paste textarea "DP84905"
click at [438, 171] on textarea "DP84905: Assisted team with unpacking servers and bringing them up to raised fl…" at bounding box center [552, 184] width 441 height 40
click at [437, 192] on textarea "DP84905: Assisted team with unpacking all servers and bringing them up to raise…" at bounding box center [552, 184] width 441 height 40
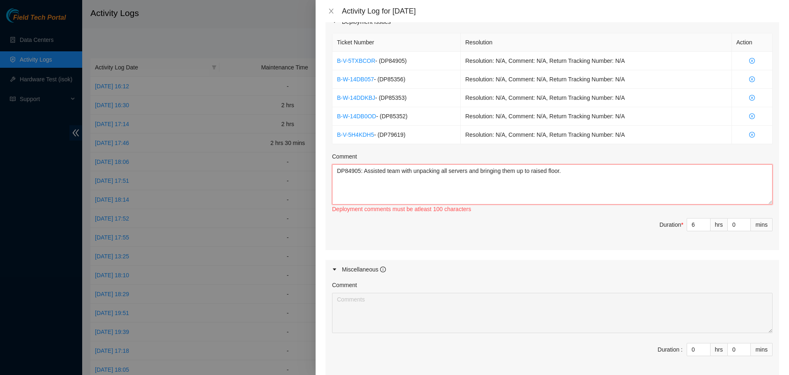
paste textarea "DP79619"
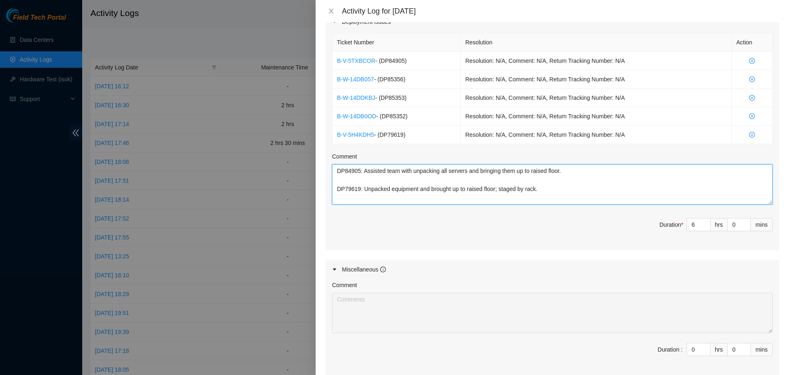
scroll to position [564, 0]
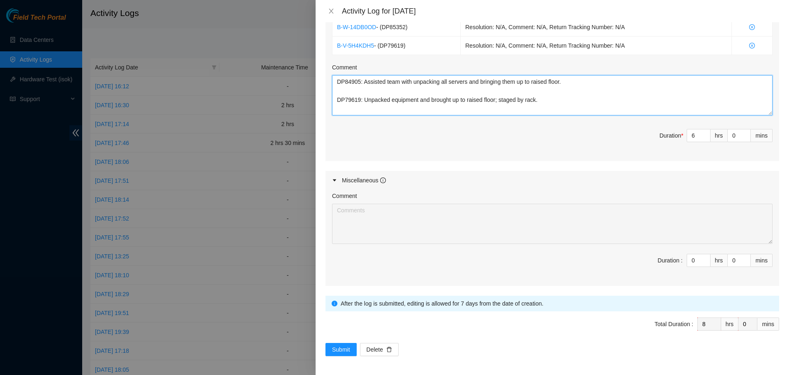
paste textarea "DP85352 DP85353 DP85356"
type textarea "DP84905: Assisted team with unpacking all servers and bringing them up to raise…"
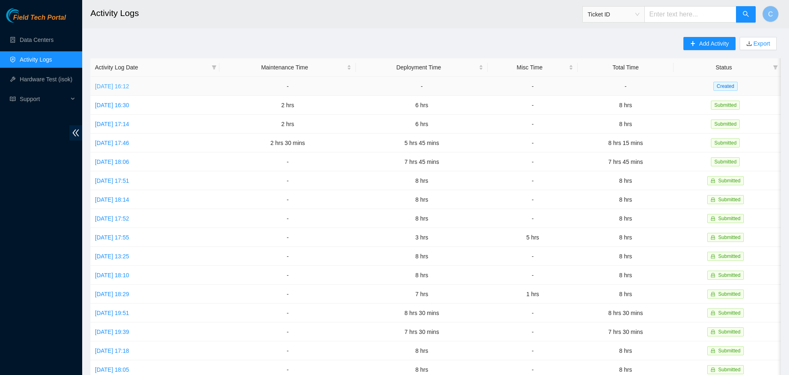
click at [129, 83] on link "[DATE] 16:12" at bounding box center [112, 86] width 34 height 7
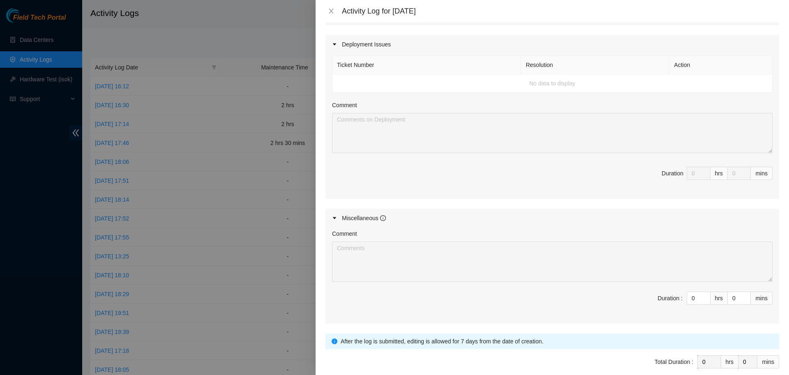
scroll to position [453, 0]
